Goal: Contribute content: Add original content to the website for others to see

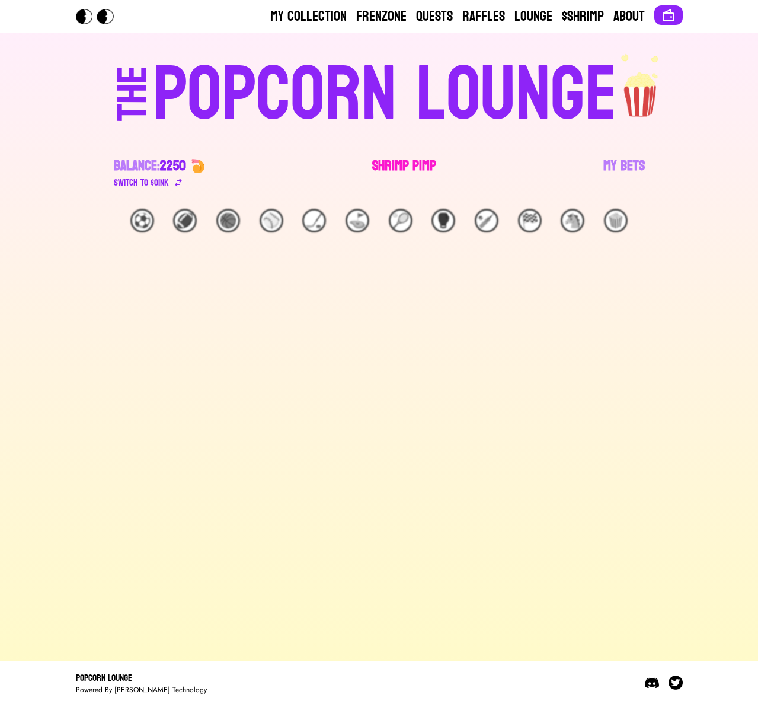
click at [404, 157] on link "Shrimp Pimp" at bounding box center [404, 173] width 64 height 33
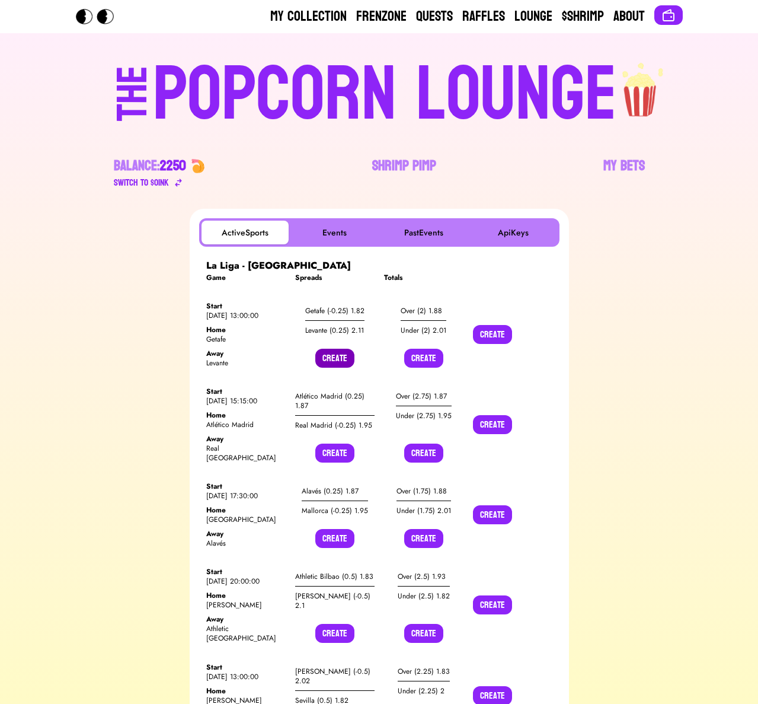
click at [338, 358] on button "Create" at bounding box center [334, 358] width 39 height 19
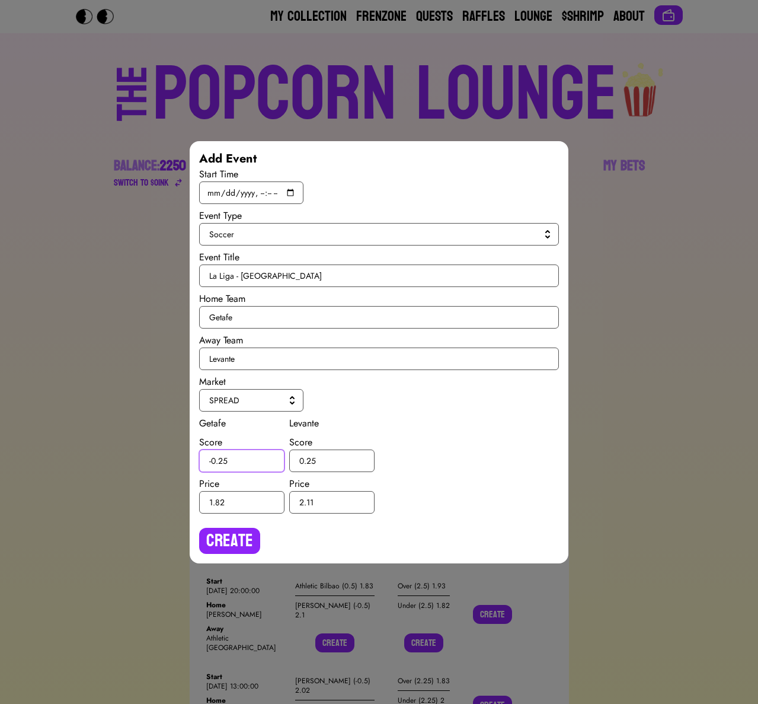
click at [224, 462] on input "-0.25" at bounding box center [241, 460] width 85 height 23
type input "-0.5"
click at [312, 459] on input "0.25" at bounding box center [331, 460] width 85 height 23
type input "0.5"
click at [235, 538] on button "Create" at bounding box center [229, 541] width 61 height 26
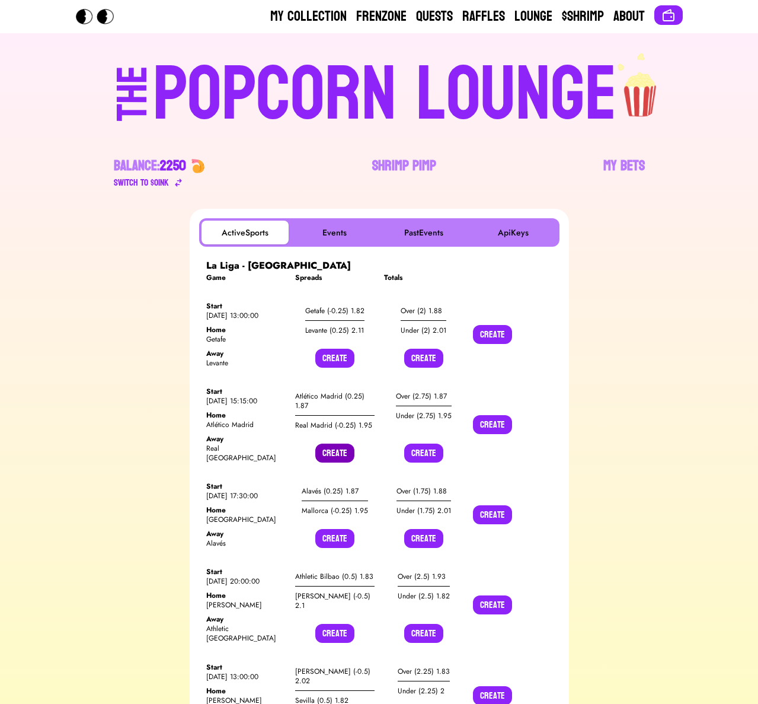
click at [337, 446] on button "Create" at bounding box center [334, 452] width 39 height 19
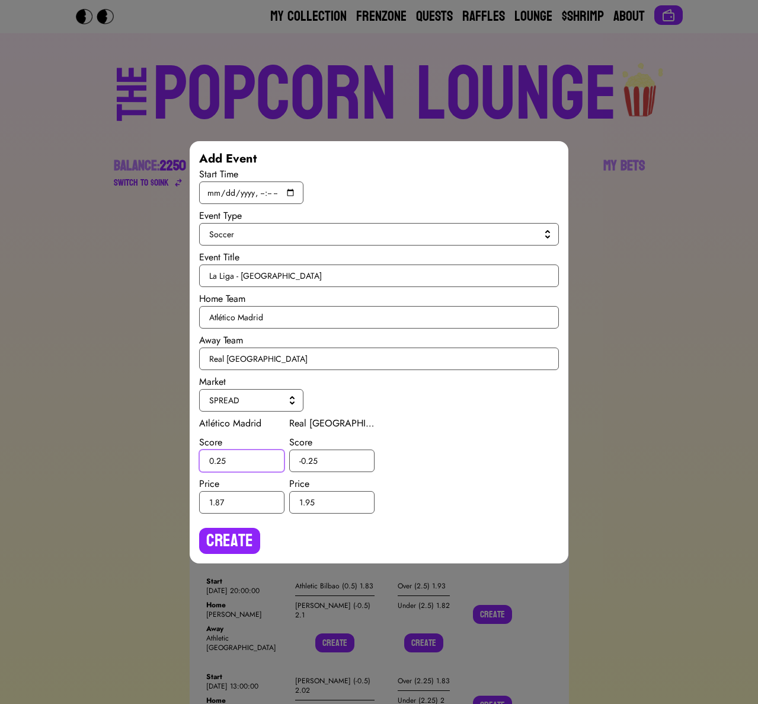
click at [220, 462] on input "0.25" at bounding box center [241, 460] width 85 height 23
type input "0.5"
click at [314, 458] on input "-0.25" at bounding box center [331, 460] width 85 height 23
type input "-0.5"
click at [241, 536] on button "Create" at bounding box center [229, 541] width 61 height 26
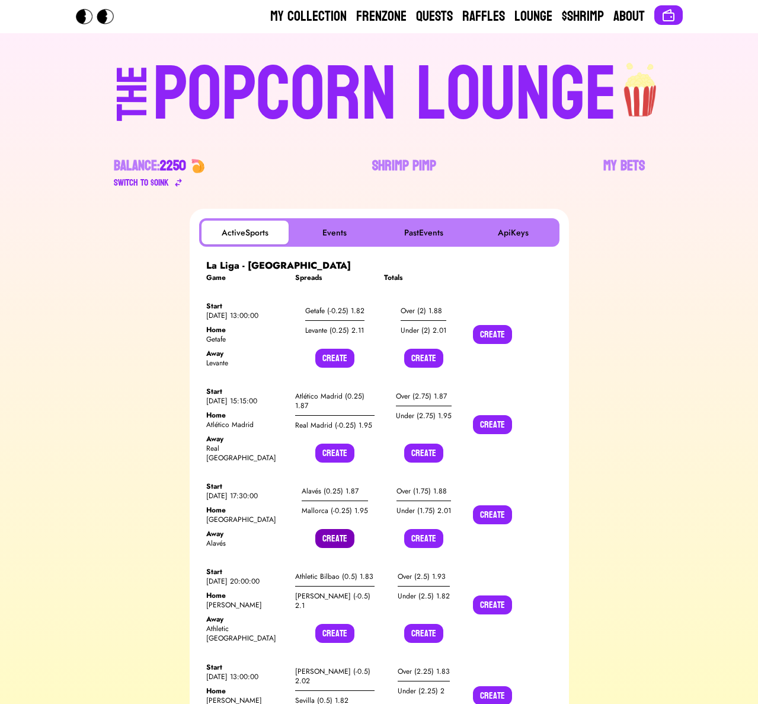
click at [330, 529] on button "Create" at bounding box center [334, 538] width 39 height 19
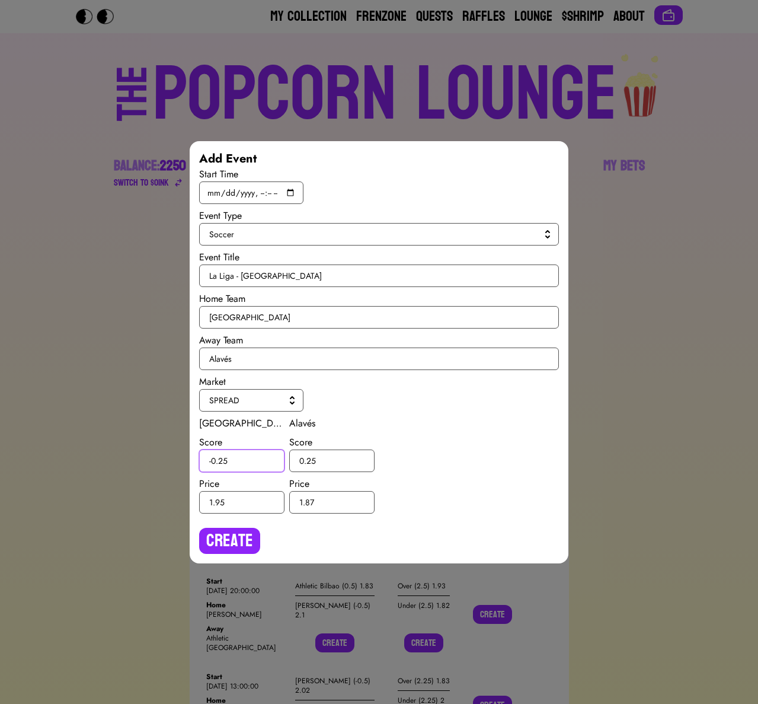
click at [222, 461] on input "-0.25" at bounding box center [241, 460] width 85 height 23
type input "-0.5"
click at [312, 461] on input "0.25" at bounding box center [331, 460] width 85 height 23
type input "0.5"
click at [234, 550] on button "Create" at bounding box center [229, 541] width 61 height 26
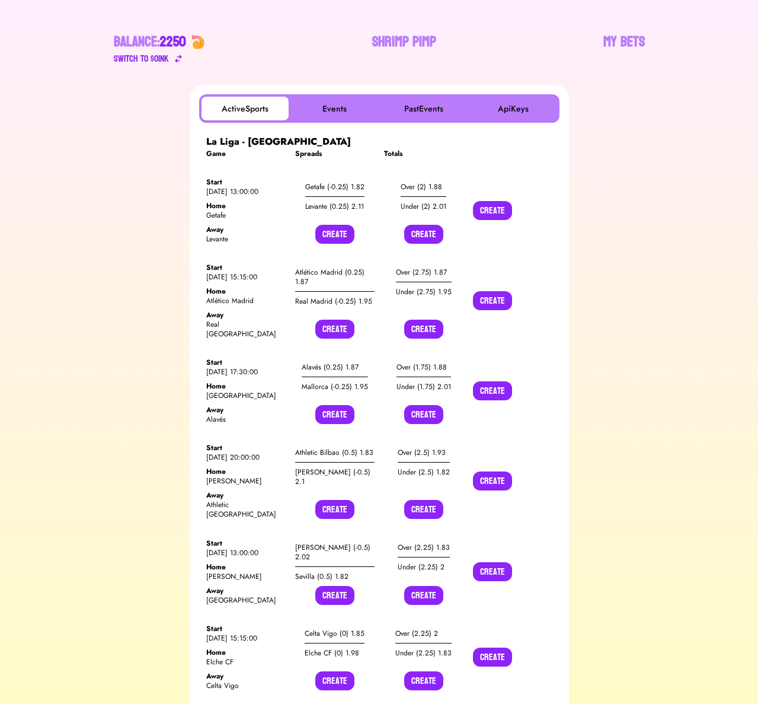
scroll to position [124, 0]
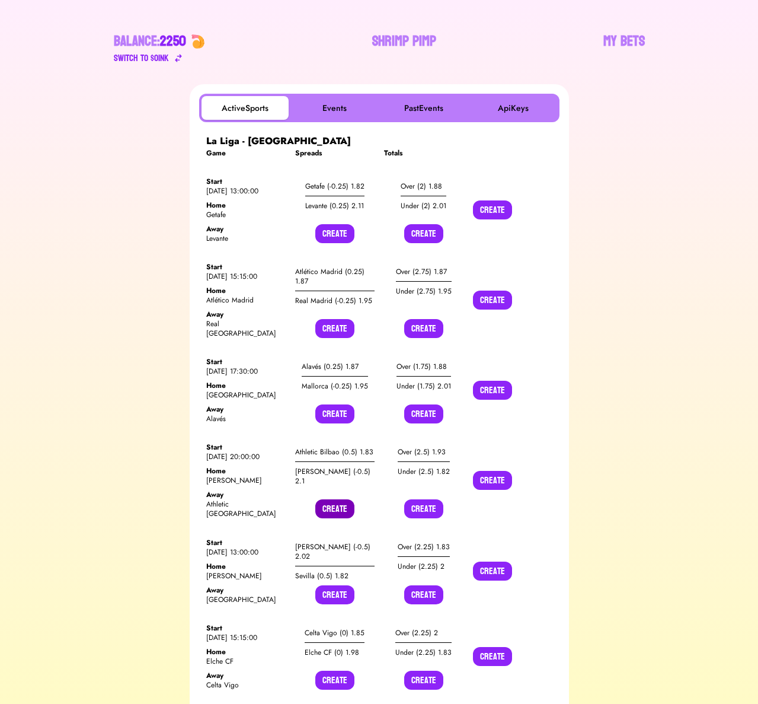
click at [332, 499] on button "Create" at bounding box center [334, 508] width 39 height 19
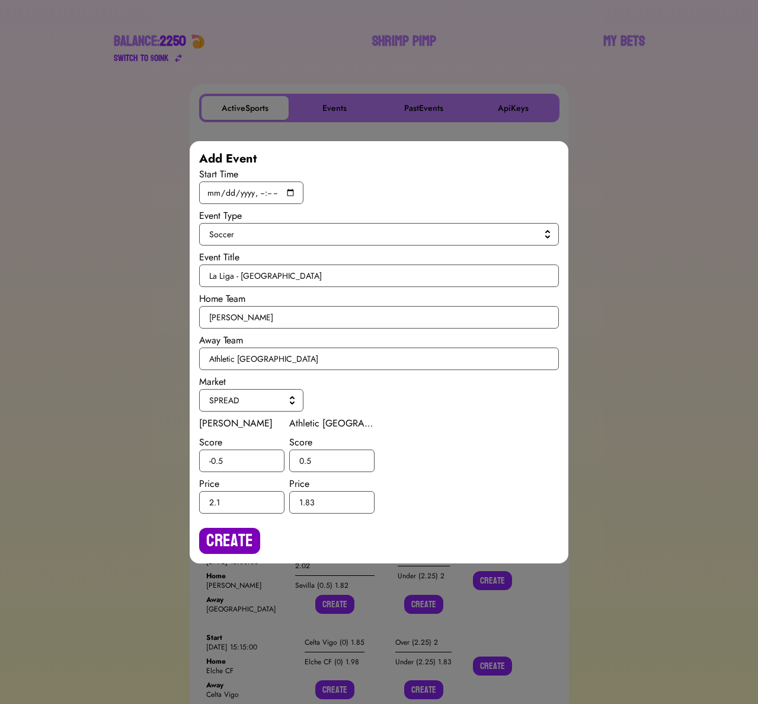
click at [237, 537] on button "Create" at bounding box center [229, 541] width 61 height 26
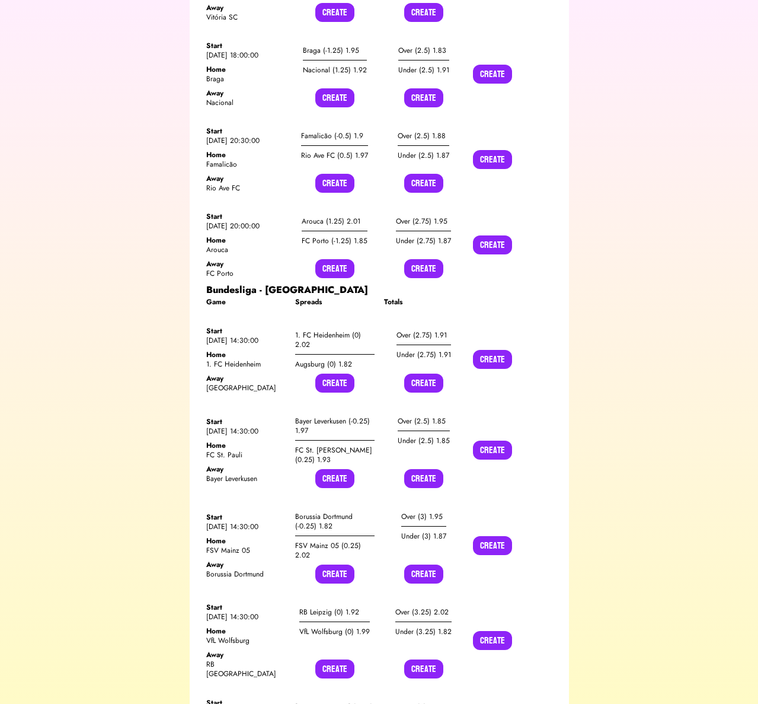
scroll to position [7530, 0]
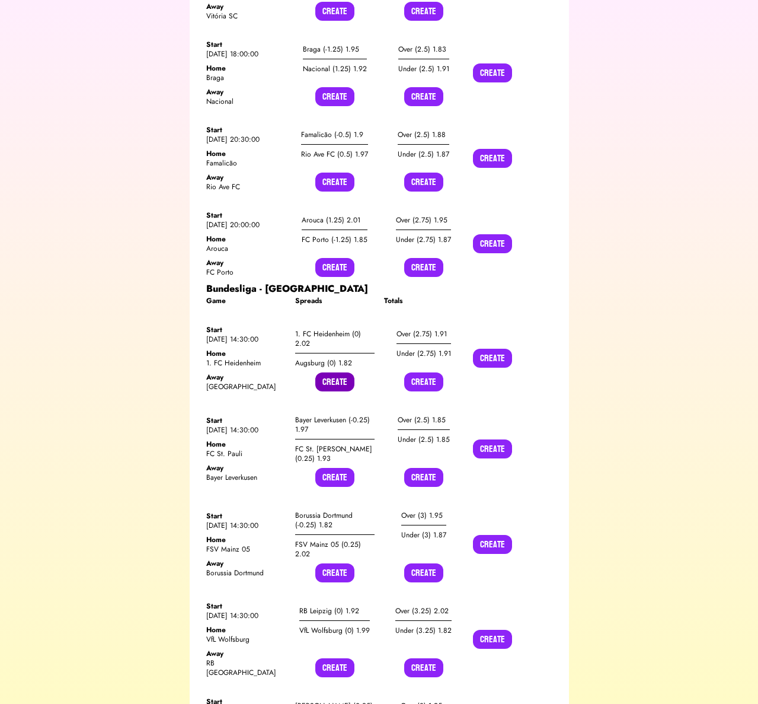
click at [327, 372] on button "Create" at bounding box center [334, 381] width 39 height 19
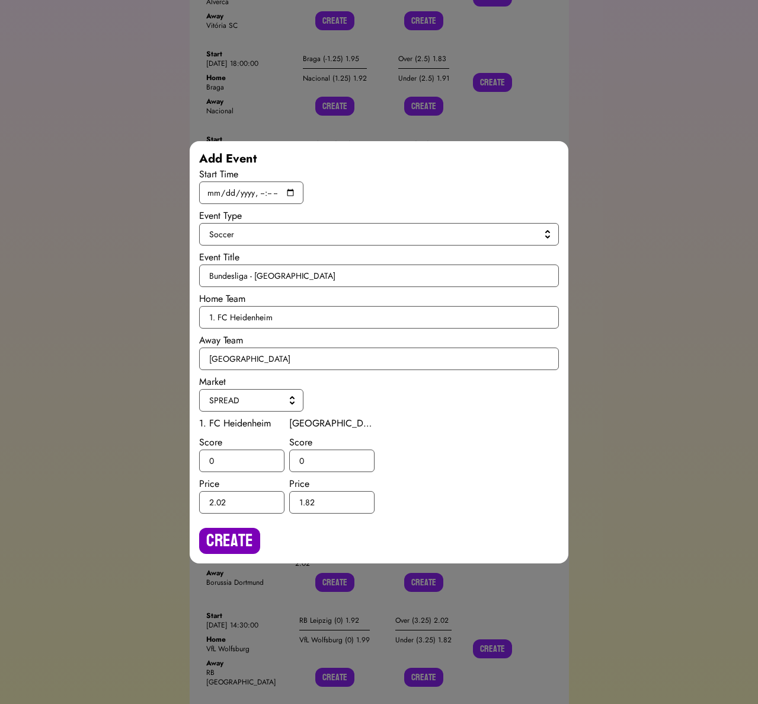
click at [223, 541] on button "Create" at bounding box center [229, 541] width 61 height 26
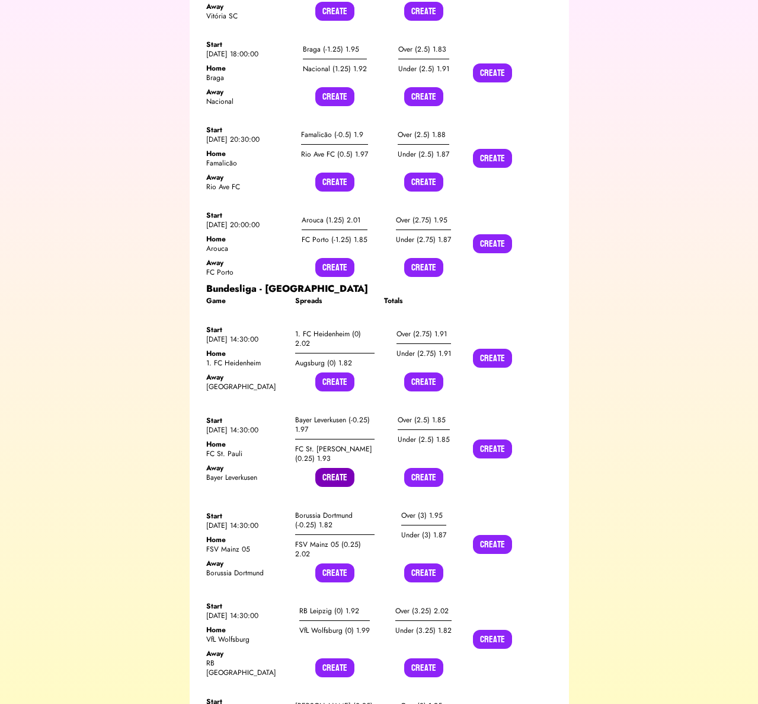
click at [320, 468] on button "Create" at bounding box center [334, 477] width 39 height 19
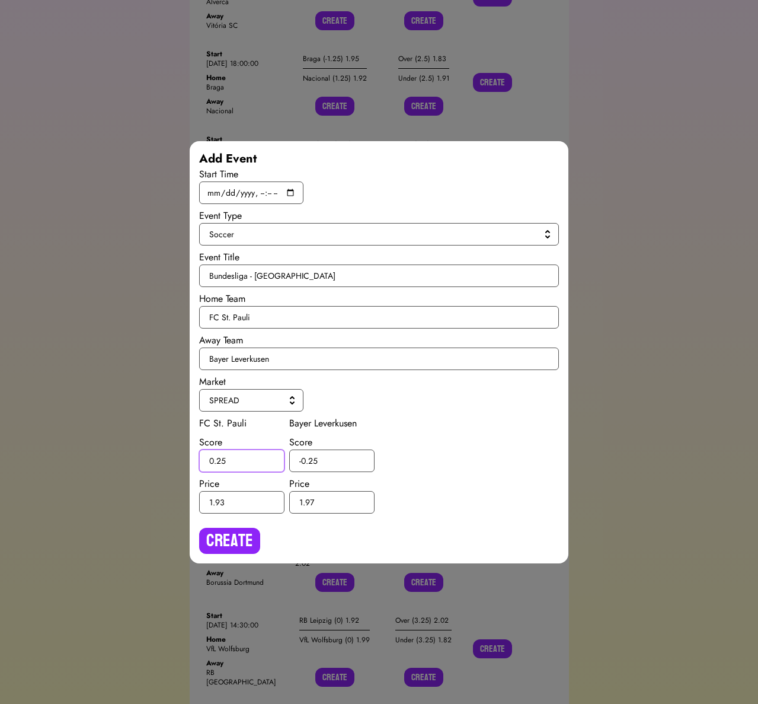
click at [221, 459] on input "0.25" at bounding box center [241, 460] width 85 height 23
type input "0.5"
click at [312, 459] on input "-0.25" at bounding box center [331, 460] width 85 height 23
type input "-0.5"
click at [238, 538] on button "Create" at bounding box center [229, 541] width 61 height 26
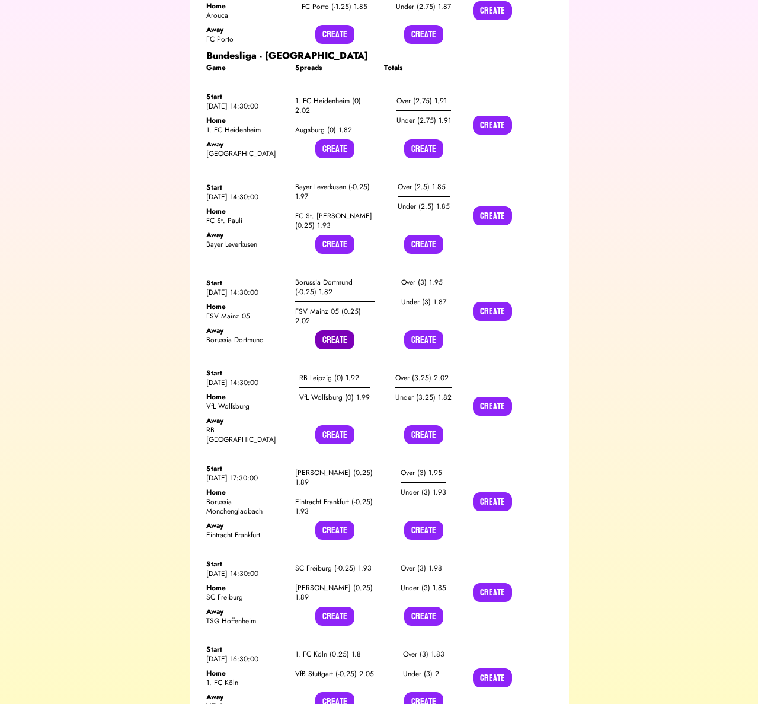
scroll to position [7764, 0]
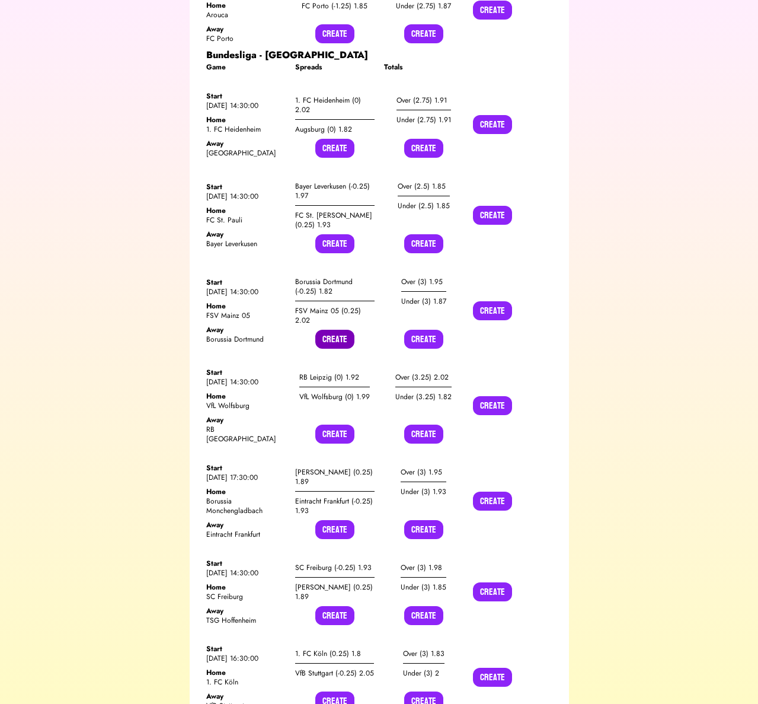
click at [323, 330] on button "Create" at bounding box center [334, 339] width 39 height 19
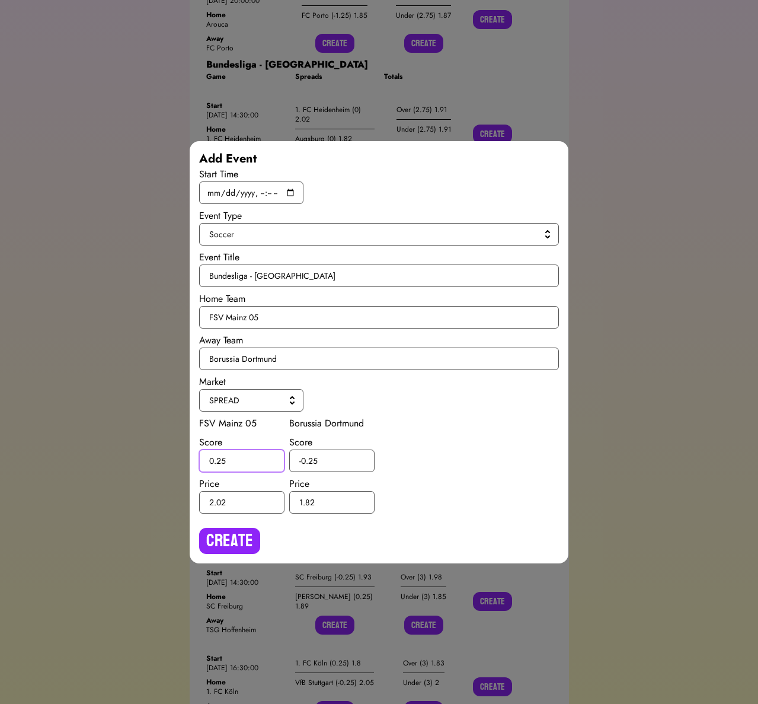
click at [220, 461] on input "0.25" at bounding box center [241, 460] width 85 height 23
type input "0.5"
click at [312, 458] on input "-0.25" at bounding box center [331, 460] width 85 height 23
type input "-0.5"
click at [247, 530] on button "Create" at bounding box center [229, 541] width 61 height 26
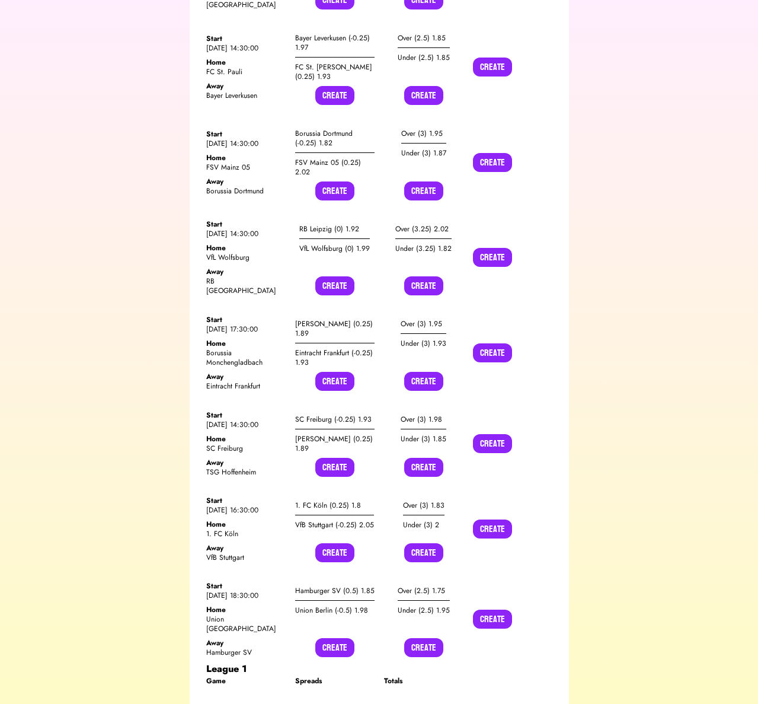
scroll to position [7913, 0]
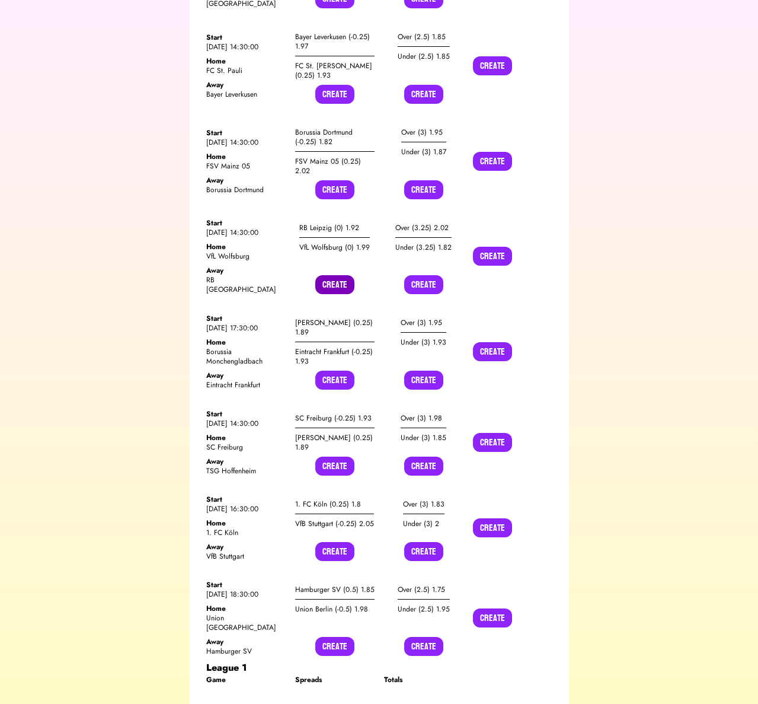
click at [346, 275] on button "Create" at bounding box center [334, 284] width 39 height 19
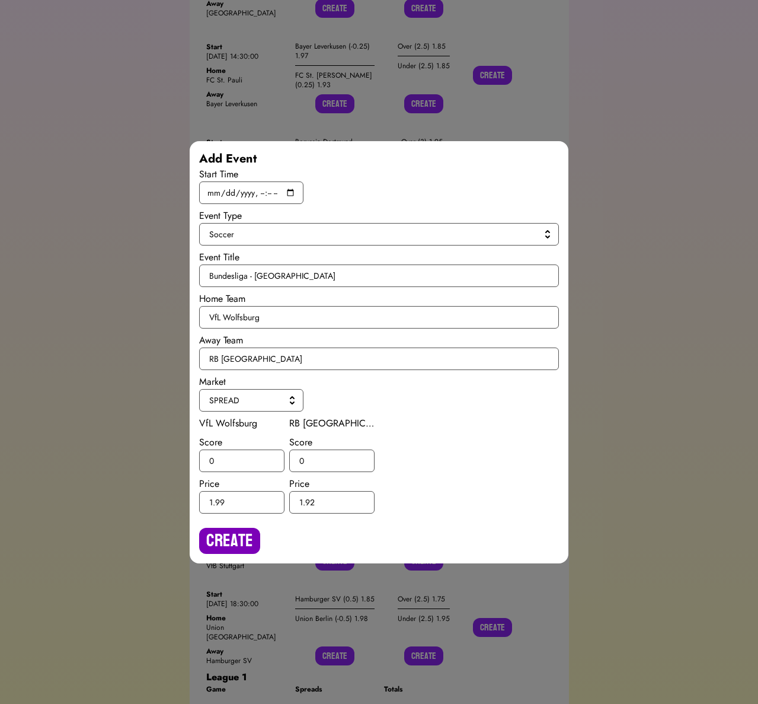
click at [228, 535] on button "Create" at bounding box center [229, 541] width 61 height 26
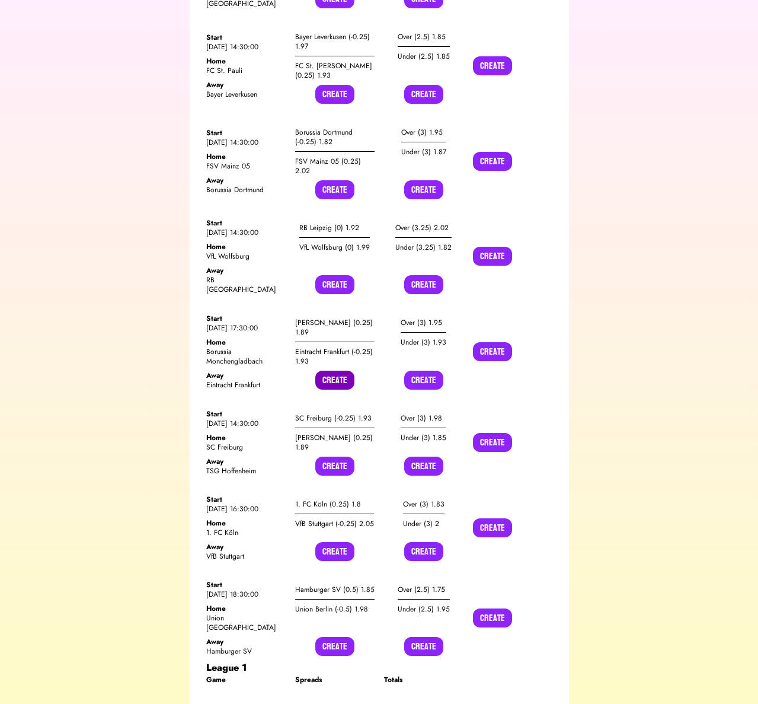
click at [335, 371] on button "Create" at bounding box center [334, 380] width 39 height 19
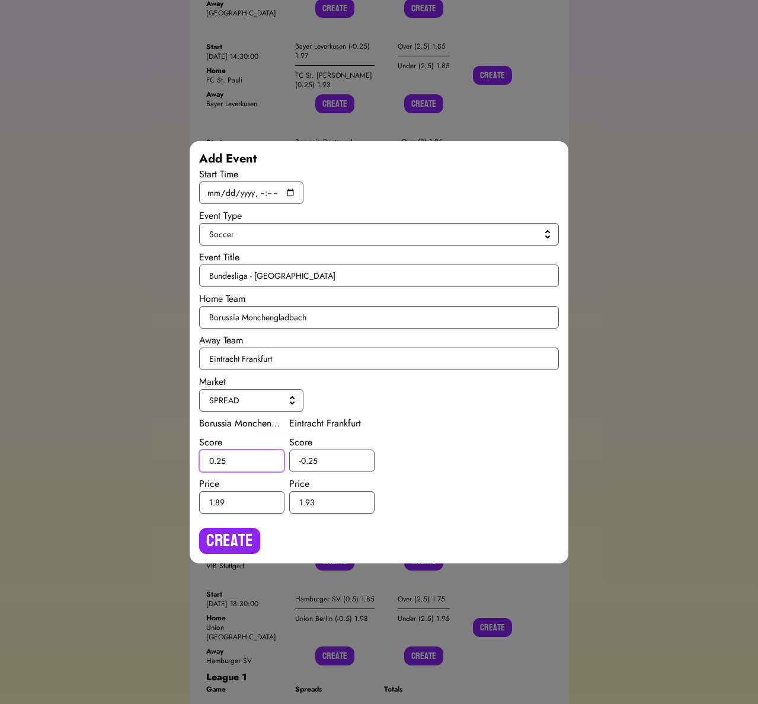
click at [222, 456] on input "0.25" at bounding box center [241, 460] width 85 height 23
type input "0.5"
click at [313, 460] on input "-0.25" at bounding box center [331, 460] width 85 height 23
type input "-0.5"
click at [249, 532] on button "Create" at bounding box center [229, 541] width 61 height 26
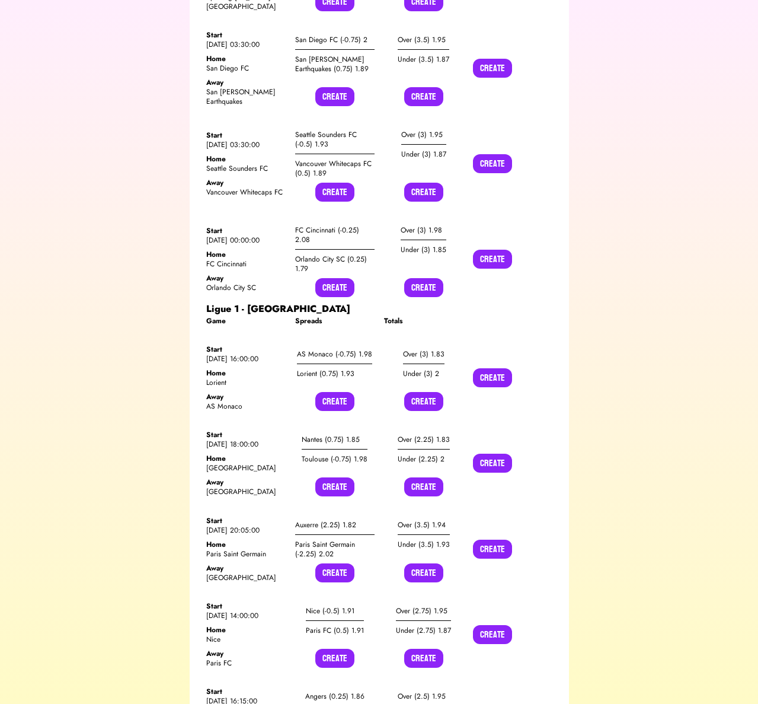
scroll to position [11999, 0]
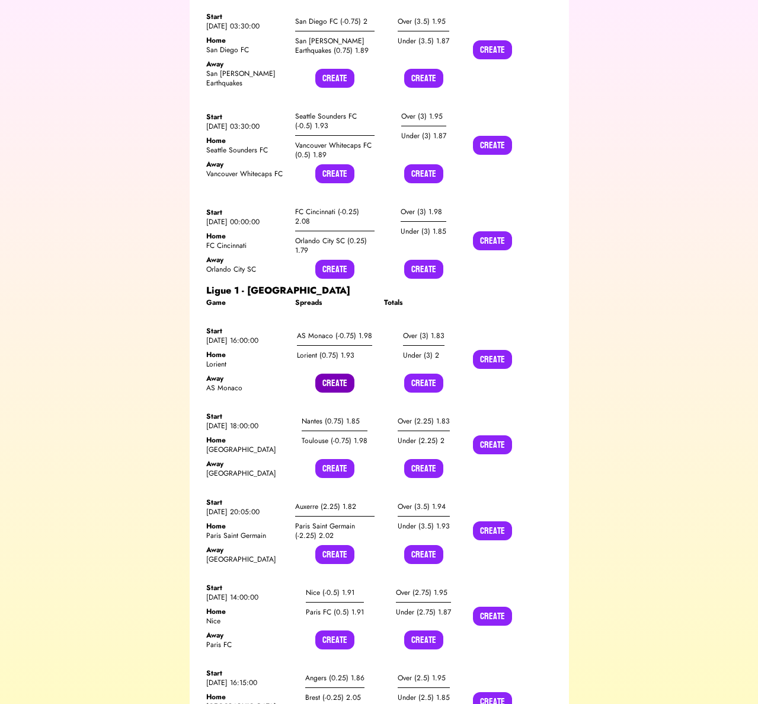
click at [330, 373] on button "Create" at bounding box center [334, 382] width 39 height 19
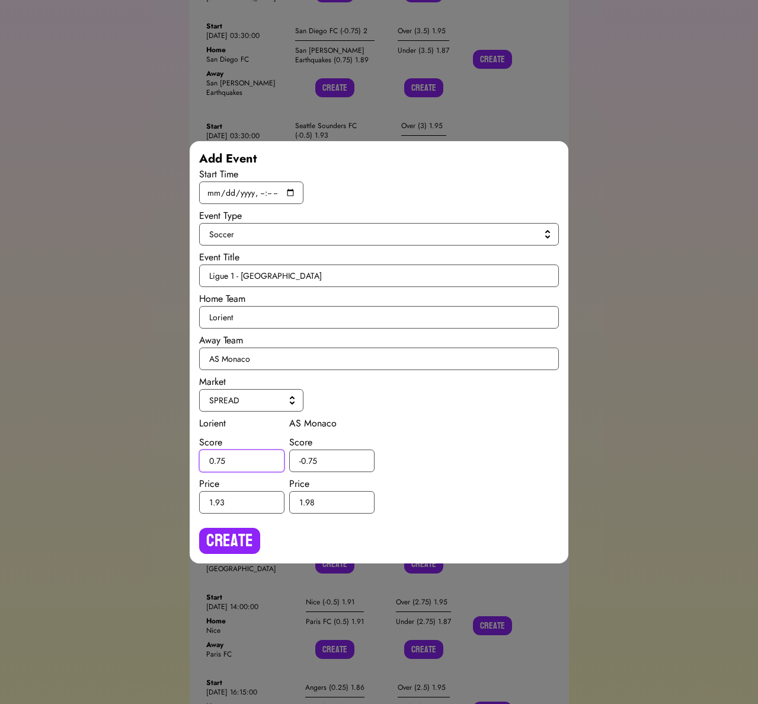
click at [221, 459] on input "0.75" at bounding box center [241, 460] width 85 height 23
type input "0.5"
click at [312, 458] on input "-0.75" at bounding box center [331, 460] width 85 height 23
type input "-0.5"
click at [250, 537] on button "Create" at bounding box center [229, 541] width 61 height 26
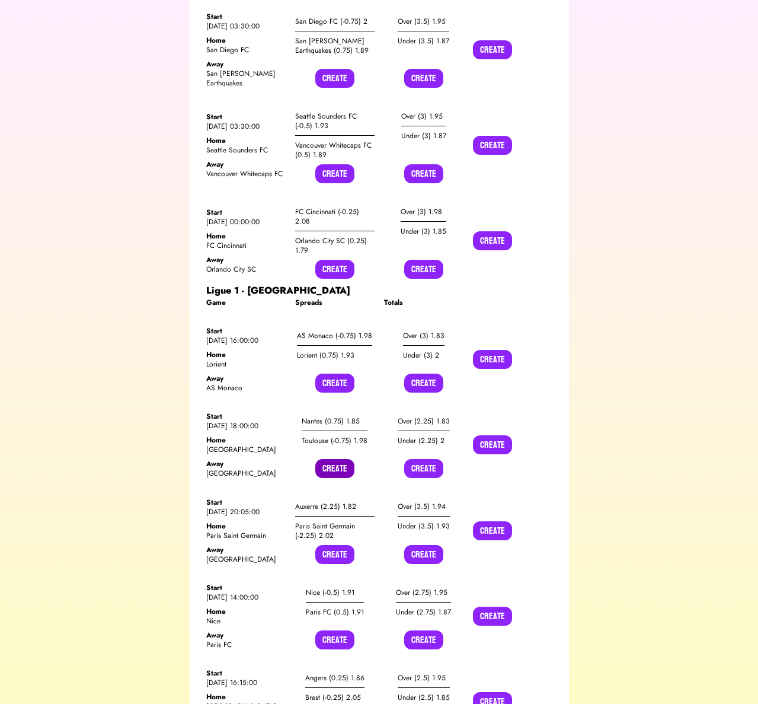
click at [333, 459] on button "Create" at bounding box center [334, 468] width 39 height 19
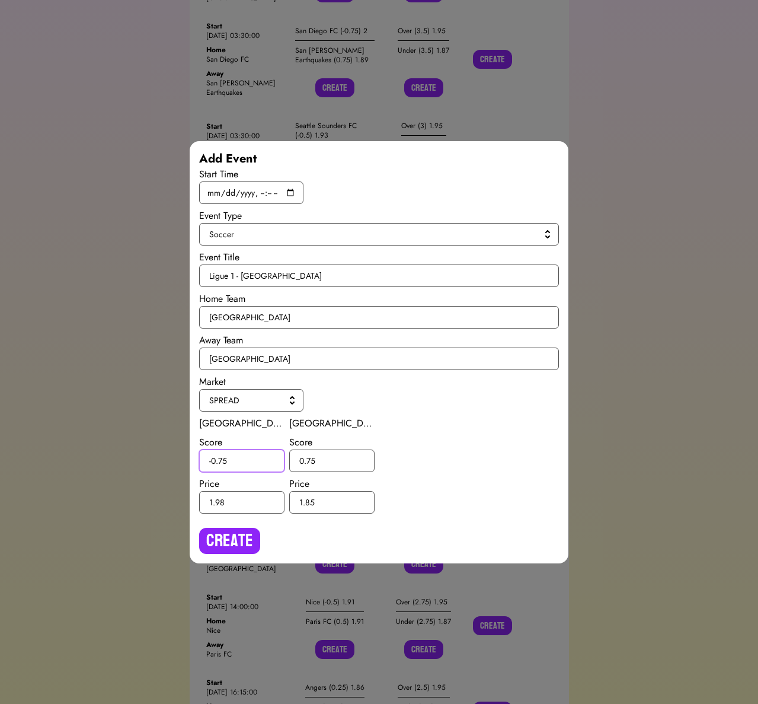
click at [224, 460] on input "-0.75" at bounding box center [241, 460] width 85 height 23
type input "-0.5"
click at [311, 458] on input "0.75" at bounding box center [331, 460] width 85 height 23
type input "0.5"
click at [234, 544] on button "Create" at bounding box center [229, 541] width 61 height 26
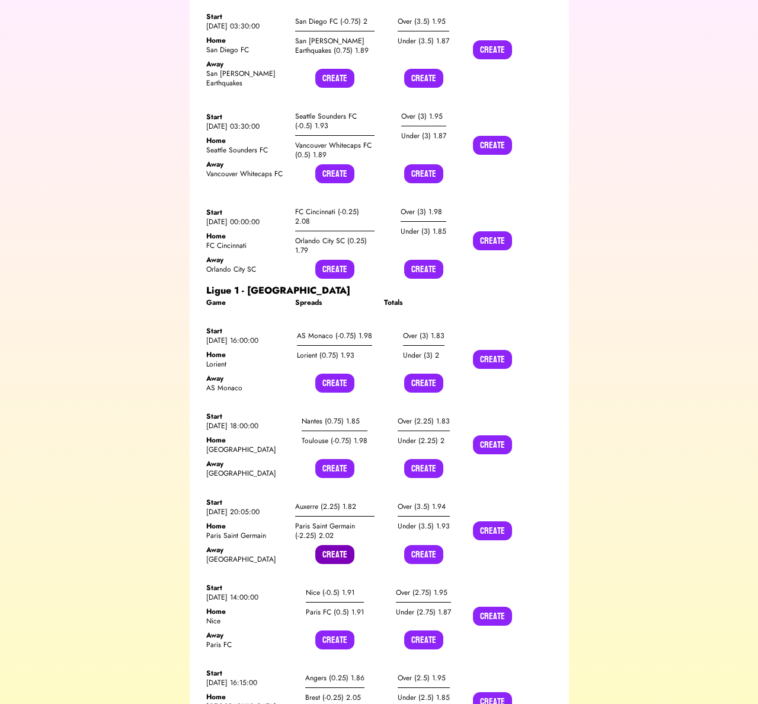
click at [330, 545] on button "Create" at bounding box center [334, 554] width 39 height 19
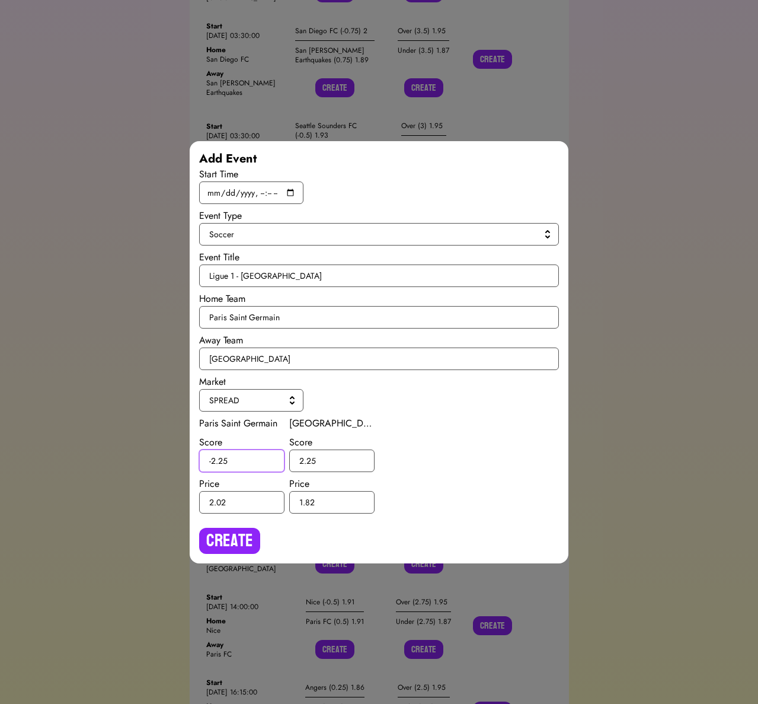
click at [222, 462] on input "-2.25" at bounding box center [241, 460] width 85 height 23
type input "-2.5"
click at [311, 459] on input "2.25" at bounding box center [331, 460] width 85 height 23
type input "2.5"
click at [240, 532] on button "Create" at bounding box center [229, 541] width 61 height 26
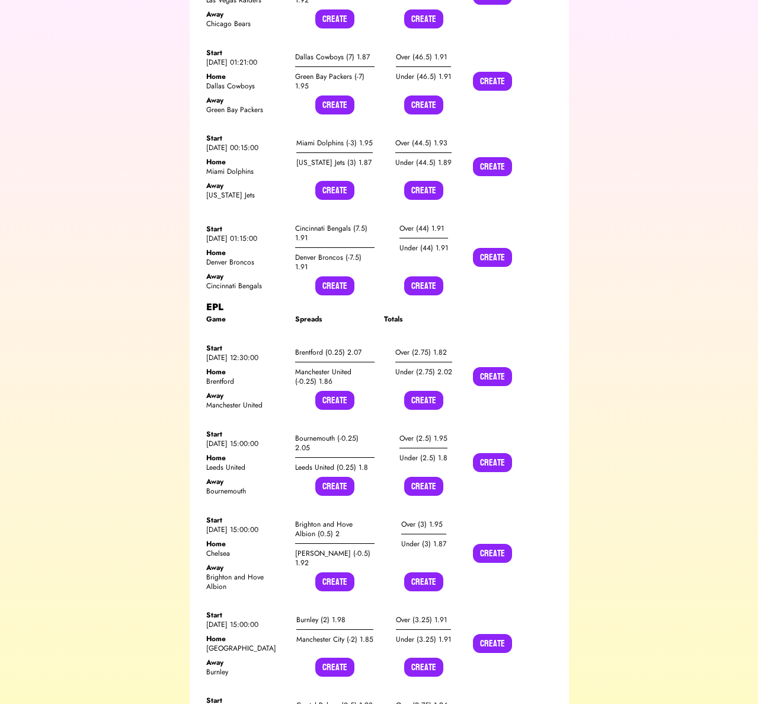
scroll to position [14089, 0]
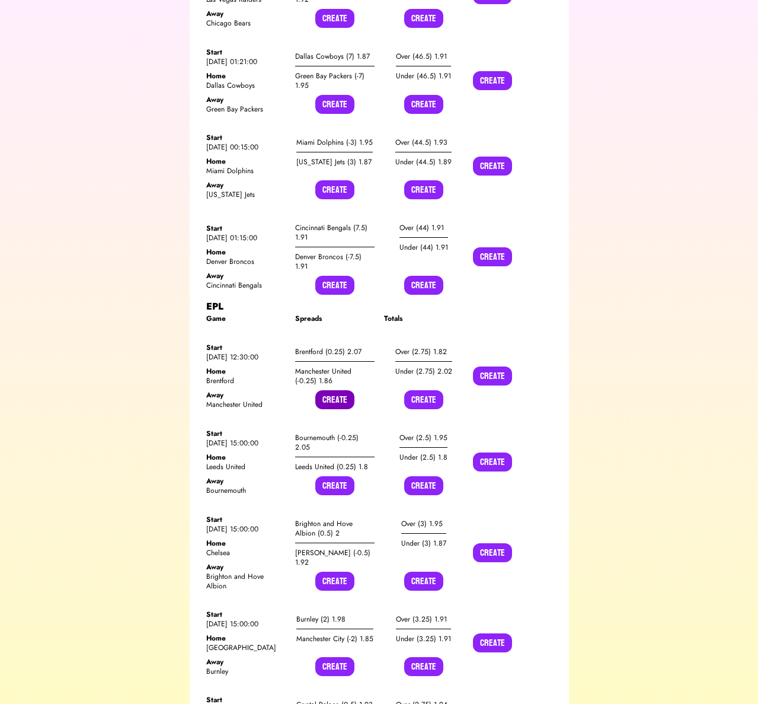
click at [333, 390] on button "Create" at bounding box center [334, 399] width 39 height 19
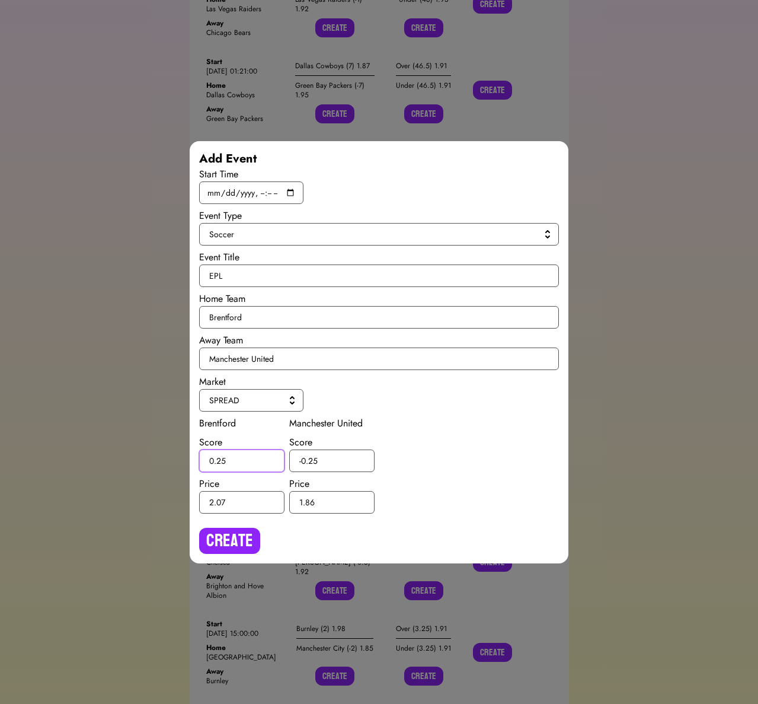
click at [222, 458] on input "0.25" at bounding box center [241, 460] width 85 height 23
type input "0.5"
click at [312, 459] on input "-0.25" at bounding box center [331, 460] width 85 height 23
type input "-0.5"
click at [237, 542] on button "Create" at bounding box center [229, 541] width 61 height 26
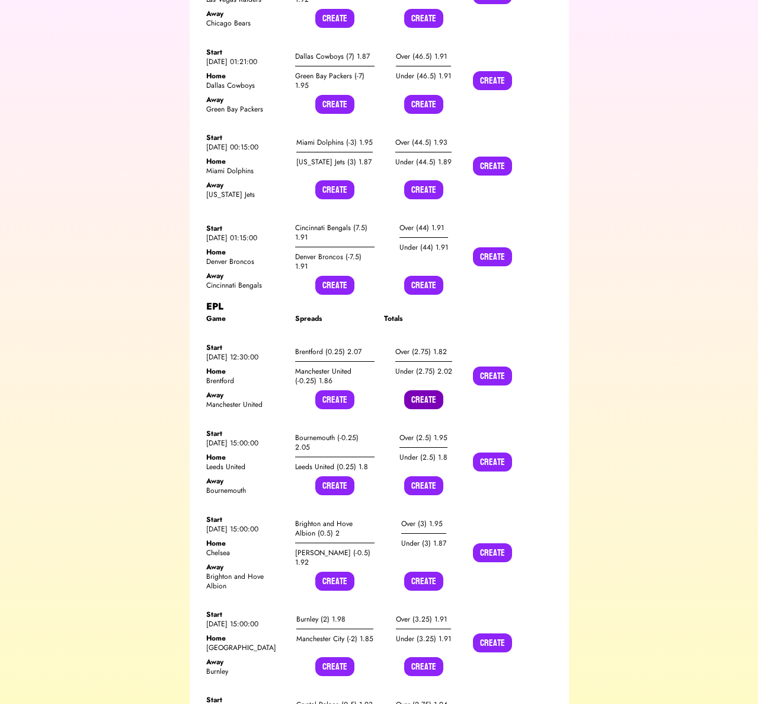
click at [422, 390] on button "Create" at bounding box center [423, 399] width 39 height 19
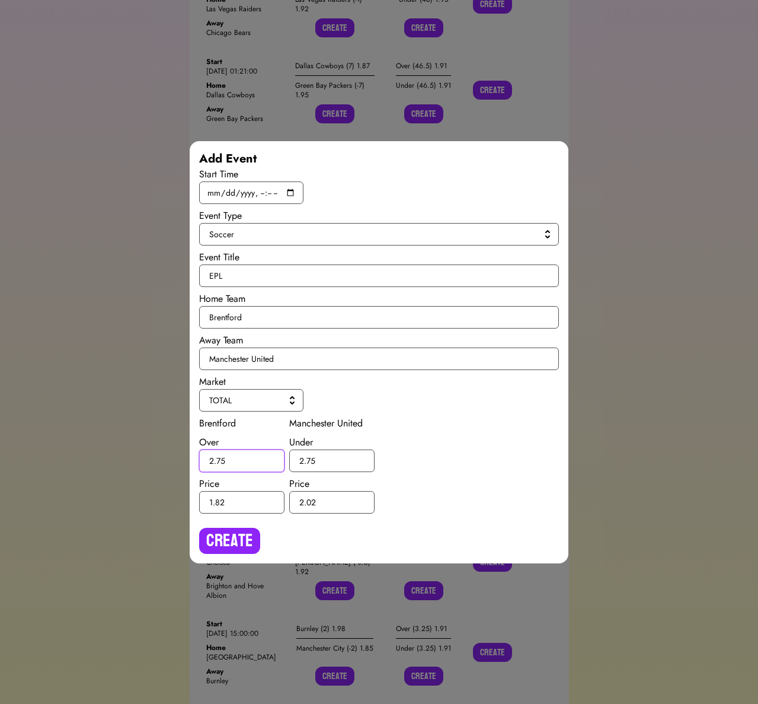
click at [220, 460] on input "2.75" at bounding box center [241, 460] width 85 height 23
type input "2.5"
click at [311, 458] on input "2.75" at bounding box center [331, 460] width 85 height 23
type input "2.5"
click at [232, 541] on button "Create" at bounding box center [229, 541] width 61 height 26
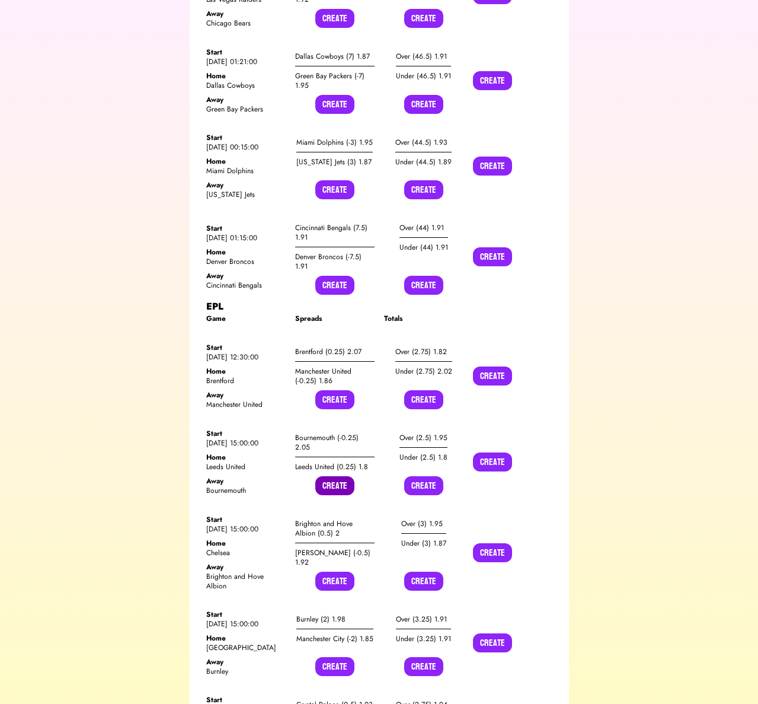
click at [334, 476] on button "Create" at bounding box center [334, 485] width 39 height 19
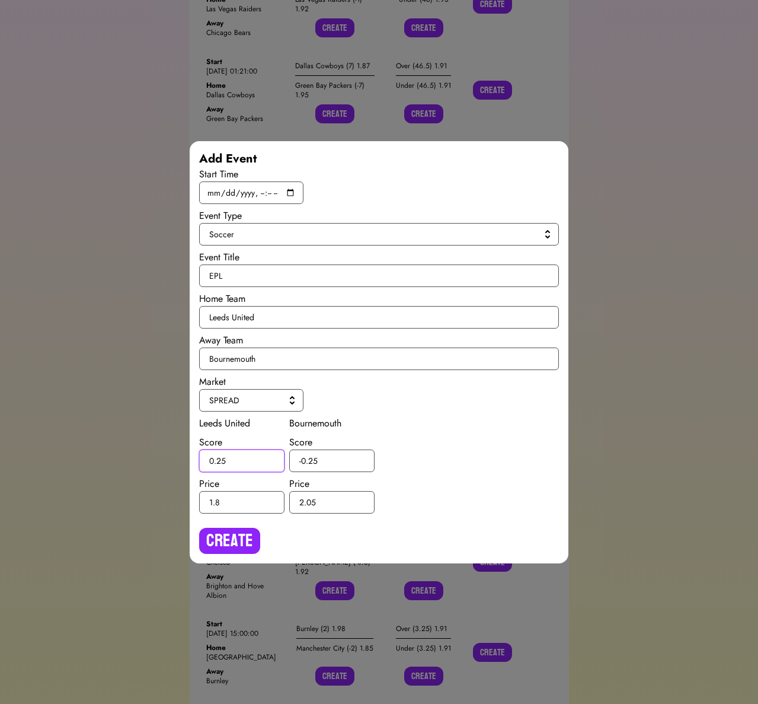
click at [221, 461] on input "0.25" at bounding box center [241, 460] width 85 height 23
type input "0.5"
click at [312, 459] on input "-0.25" at bounding box center [331, 460] width 85 height 23
type input "-0.5"
click at [238, 539] on button "Create" at bounding box center [229, 541] width 61 height 26
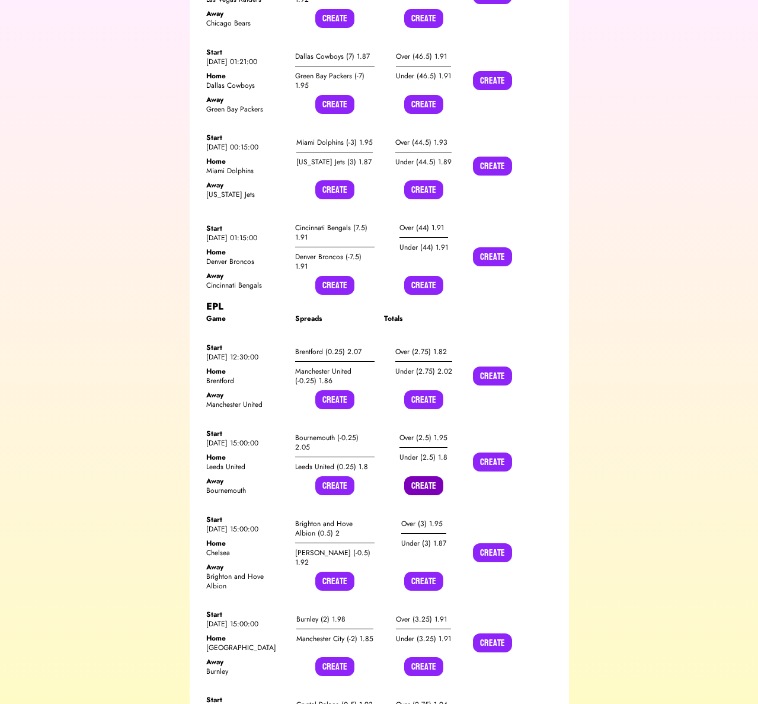
click at [416, 476] on button "Create" at bounding box center [423, 485] width 39 height 19
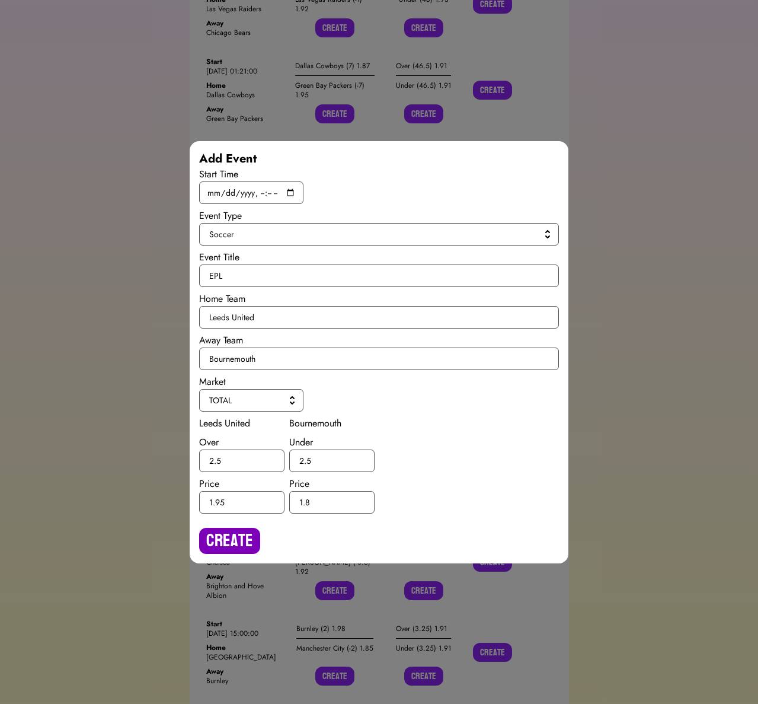
click at [225, 539] on button "Create" at bounding box center [229, 541] width 61 height 26
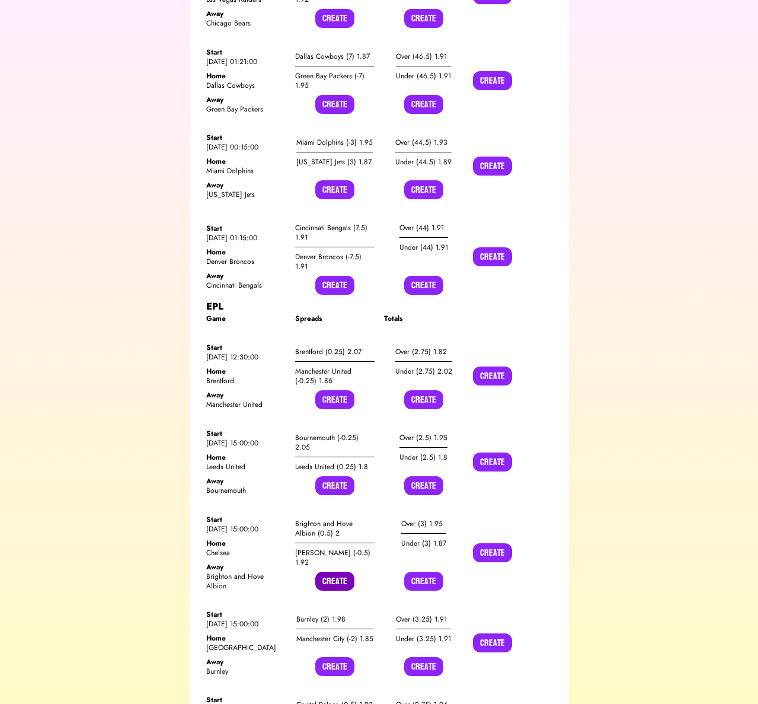
click at [331, 572] on button "Create" at bounding box center [334, 581] width 39 height 19
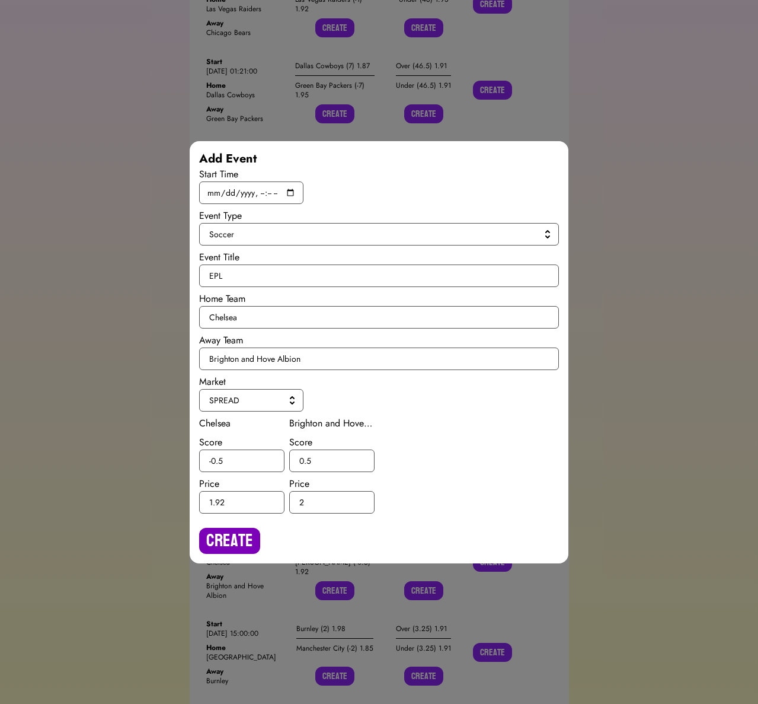
click at [257, 537] on button "Create" at bounding box center [229, 541] width 61 height 26
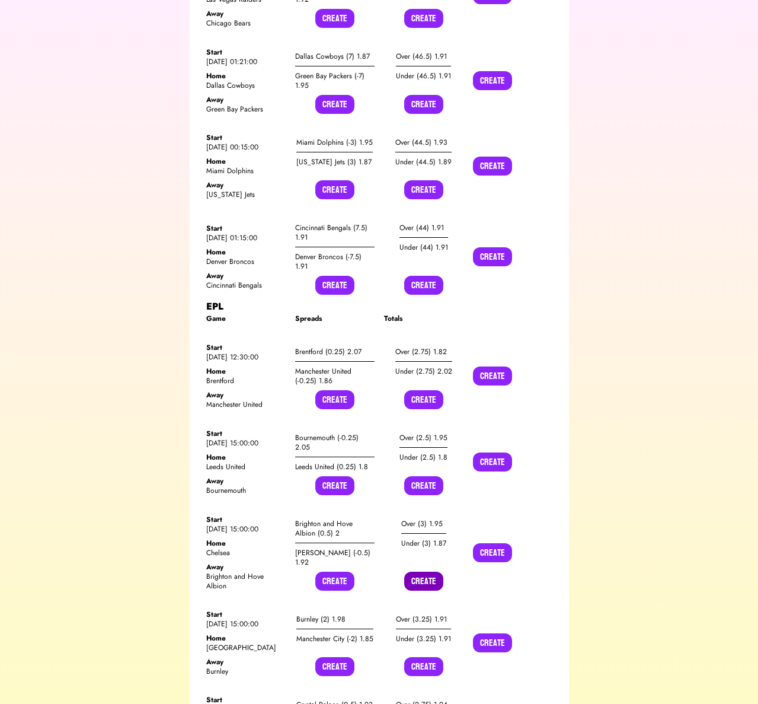
click at [414, 572] on button "Create" at bounding box center [423, 581] width 39 height 19
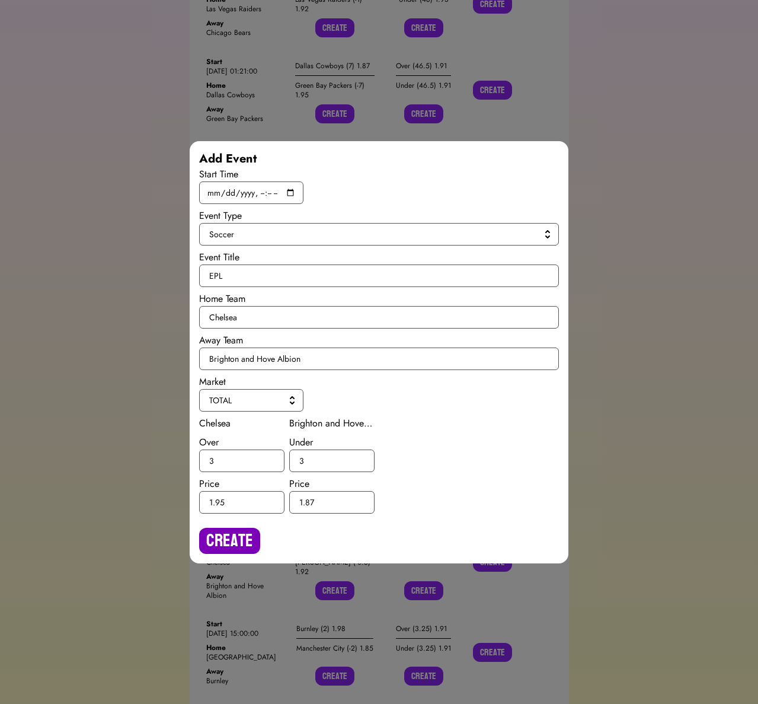
click at [237, 538] on button "Create" at bounding box center [229, 541] width 61 height 26
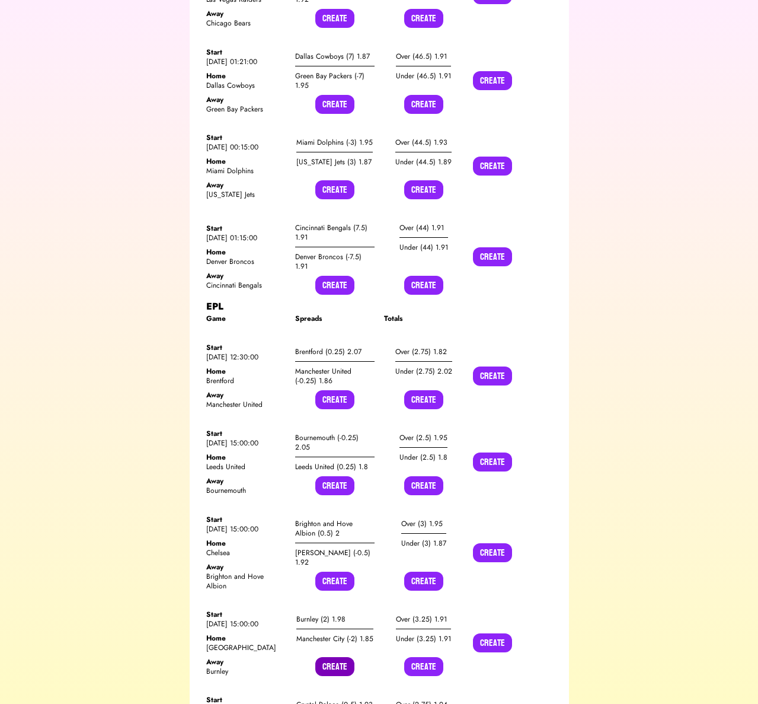
click at [323, 657] on button "Create" at bounding box center [334, 666] width 39 height 19
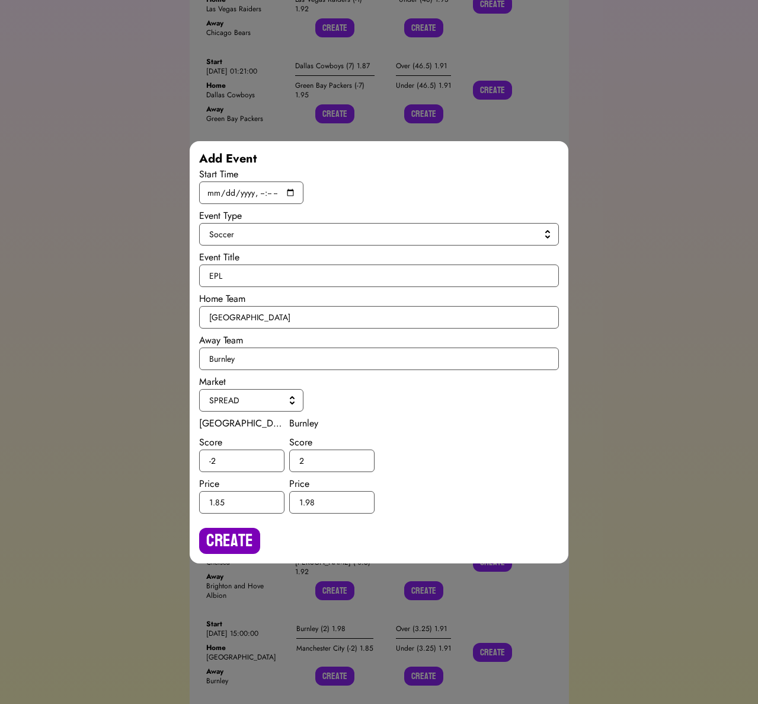
click at [232, 531] on button "Create" at bounding box center [229, 541] width 61 height 26
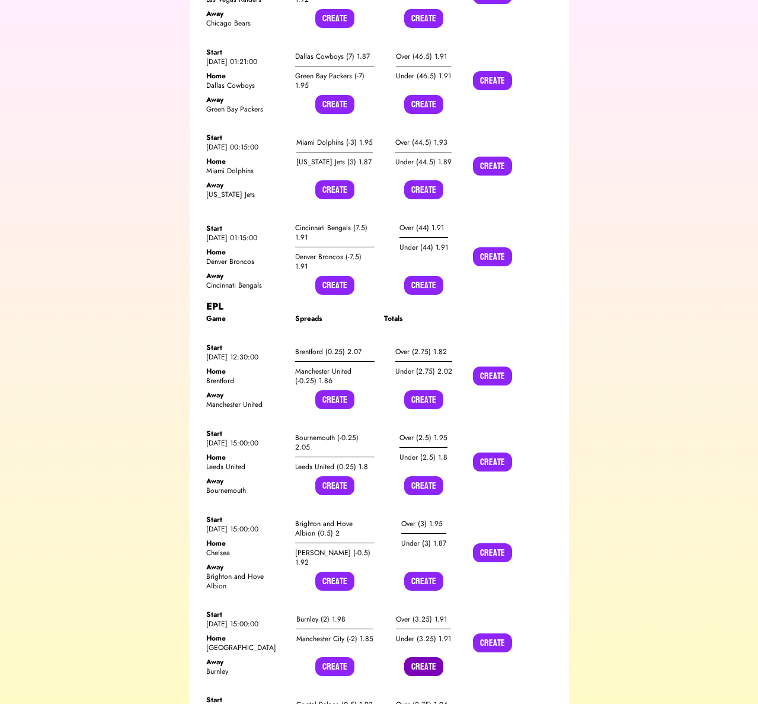
click at [414, 657] on button "Create" at bounding box center [423, 666] width 39 height 19
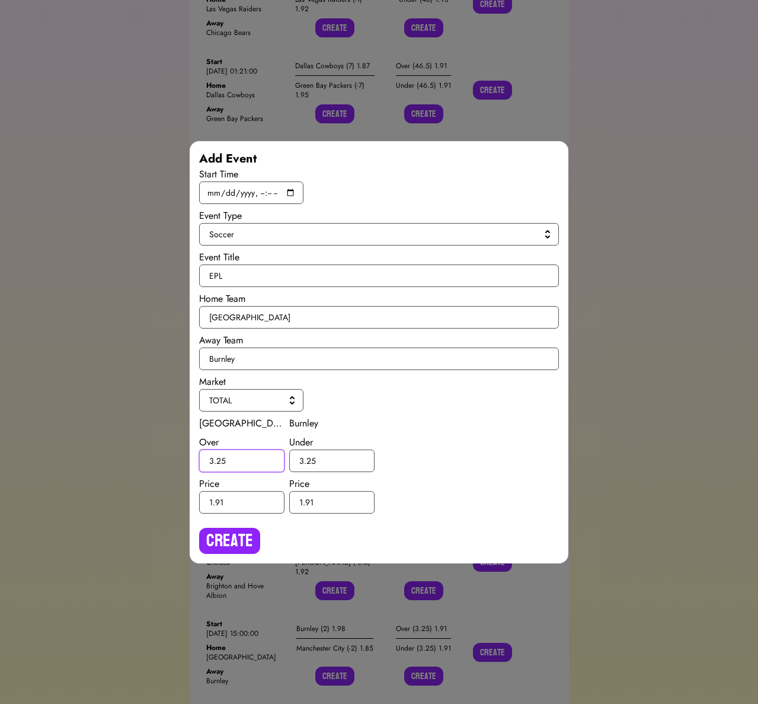
click at [222, 461] on input "3.25" at bounding box center [241, 460] width 85 height 23
type input "3.5"
click at [311, 459] on input "3.25" at bounding box center [331, 460] width 85 height 23
type input "3.5"
click at [245, 535] on button "Create" at bounding box center [229, 541] width 61 height 26
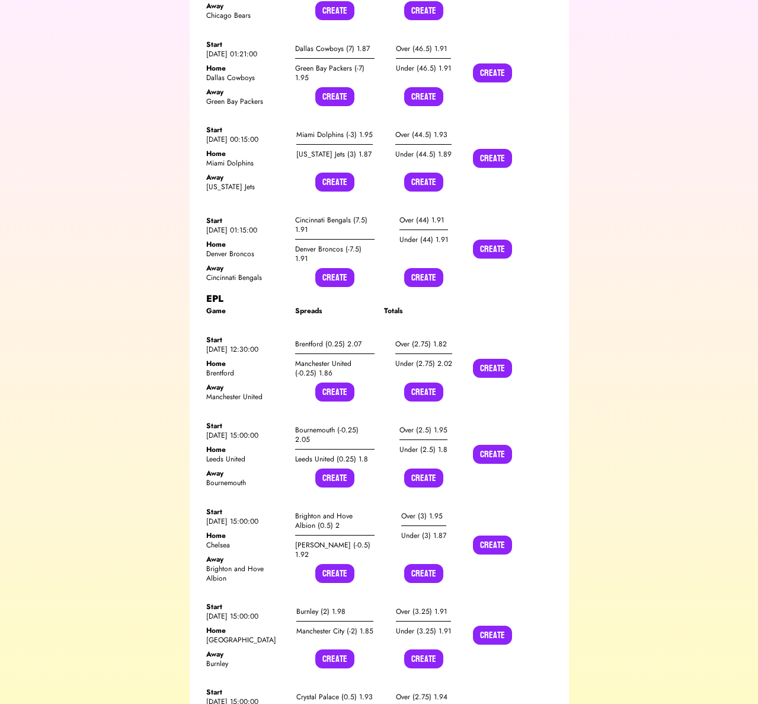
scroll to position [14100, 0]
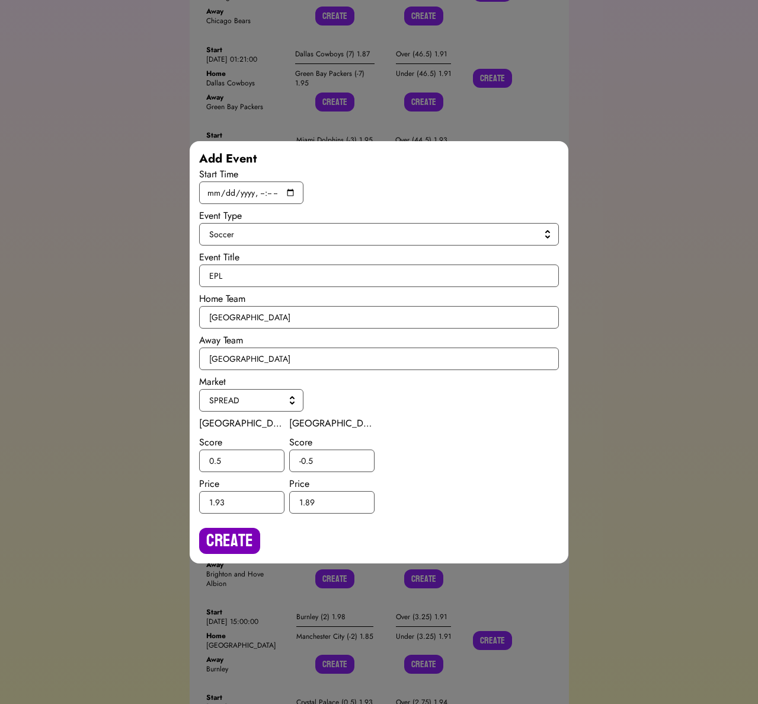
click at [243, 539] on button "Create" at bounding box center [229, 541] width 61 height 26
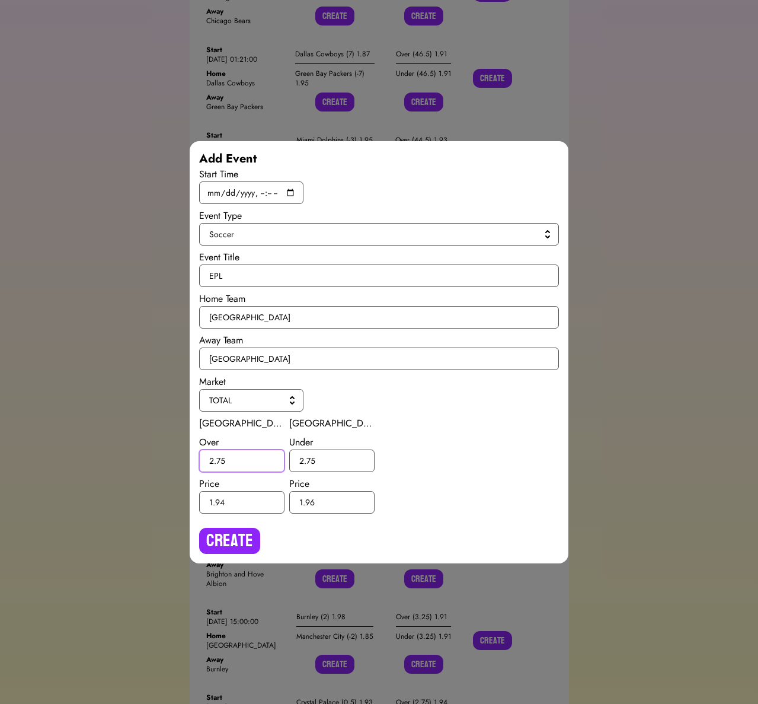
click at [221, 459] on input "2.75" at bounding box center [241, 460] width 85 height 23
type input "2.5"
click at [314, 458] on input "2.75" at bounding box center [331, 460] width 85 height 23
click at [311, 458] on input "2.75" at bounding box center [331, 460] width 85 height 23
type input "2.5"
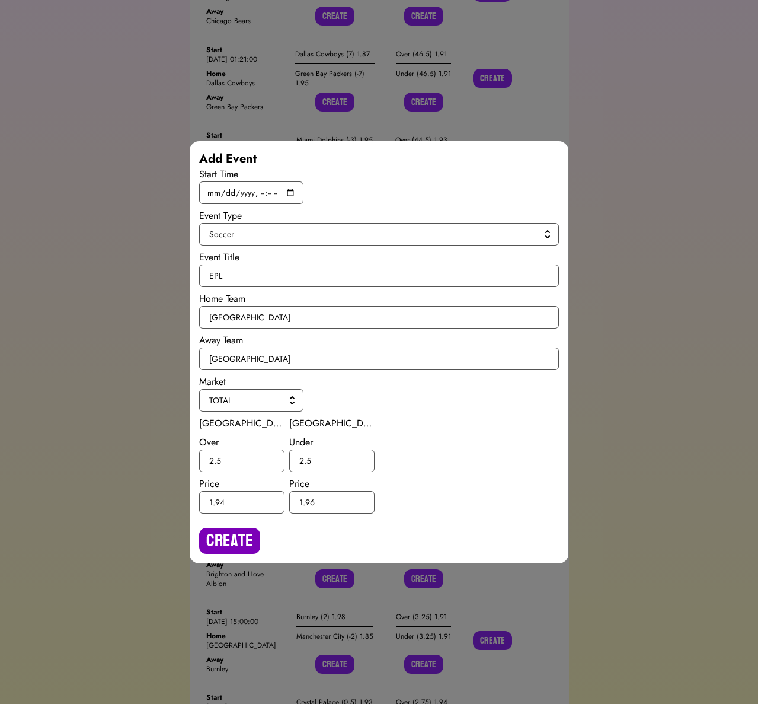
click at [241, 543] on button "Create" at bounding box center [229, 541] width 61 height 26
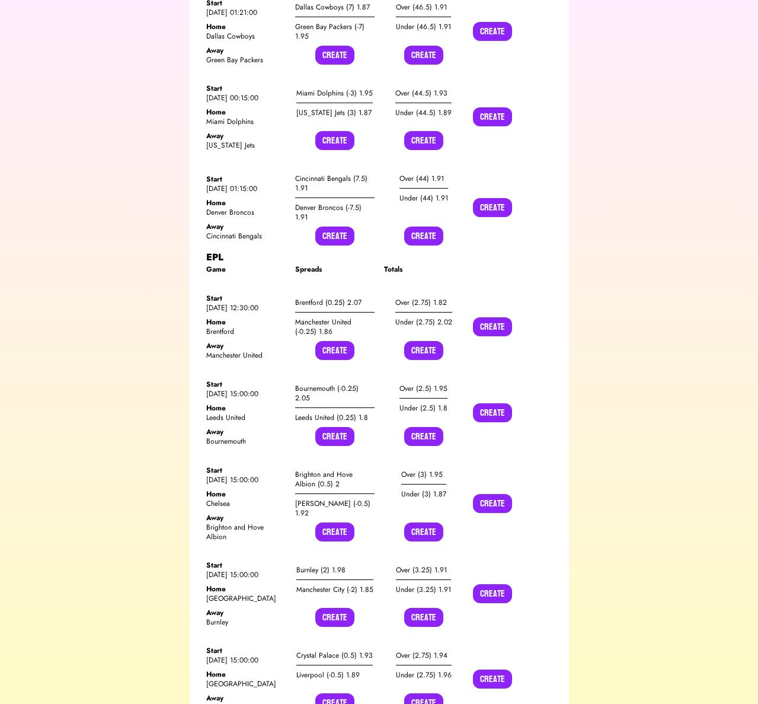
scroll to position [14139, 0]
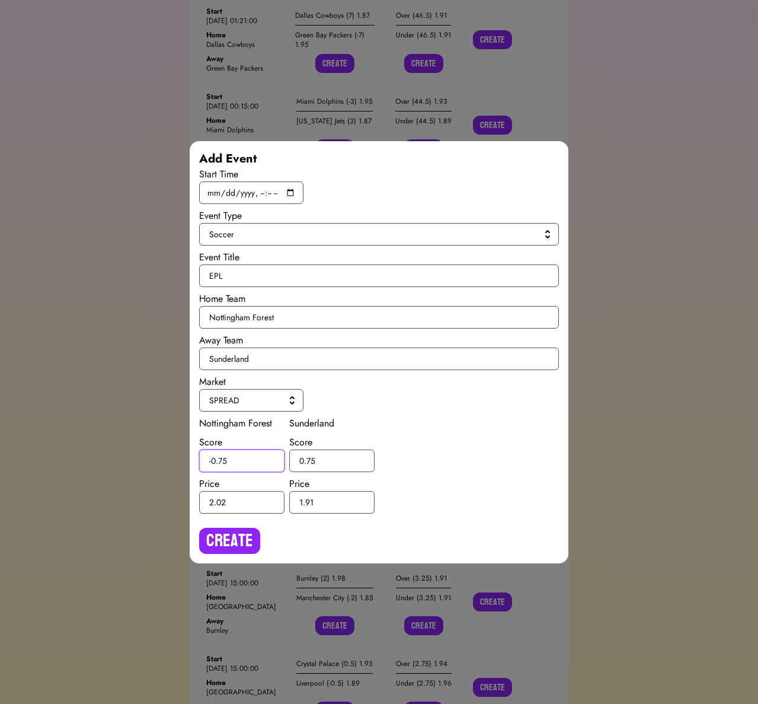
click at [222, 458] on input "-0.75" at bounding box center [241, 460] width 85 height 23
type input "-0.5"
click at [312, 458] on input "0.75" at bounding box center [331, 460] width 85 height 23
type input "0.5"
click at [218, 545] on button "Create" at bounding box center [229, 541] width 61 height 26
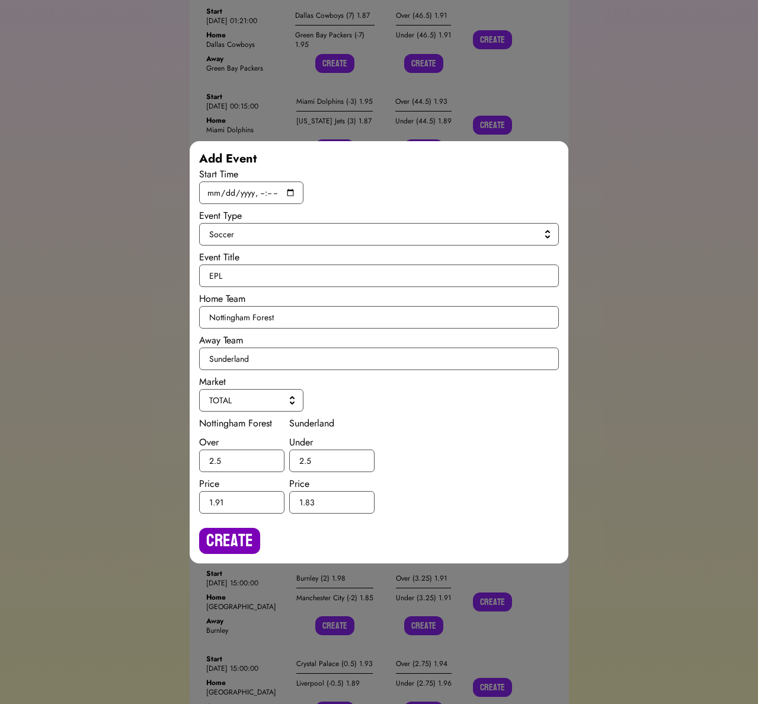
click at [256, 539] on button "Create" at bounding box center [229, 541] width 61 height 26
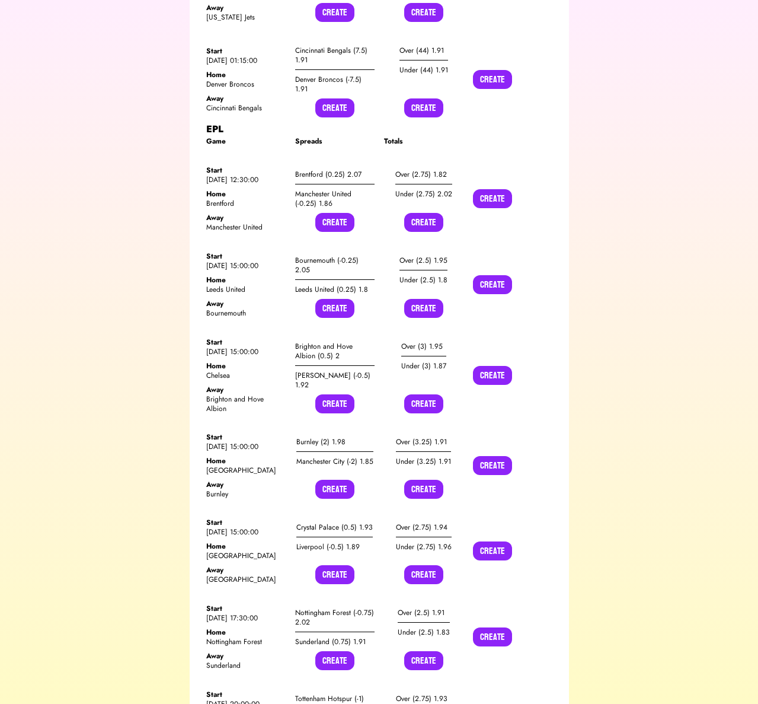
scroll to position [14267, 0]
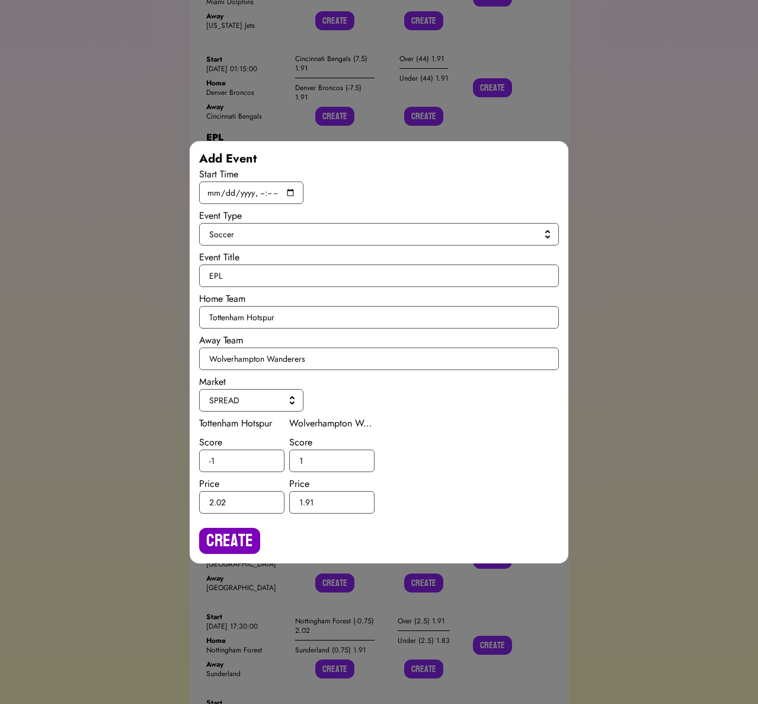
click at [245, 547] on button "Create" at bounding box center [229, 541] width 61 height 26
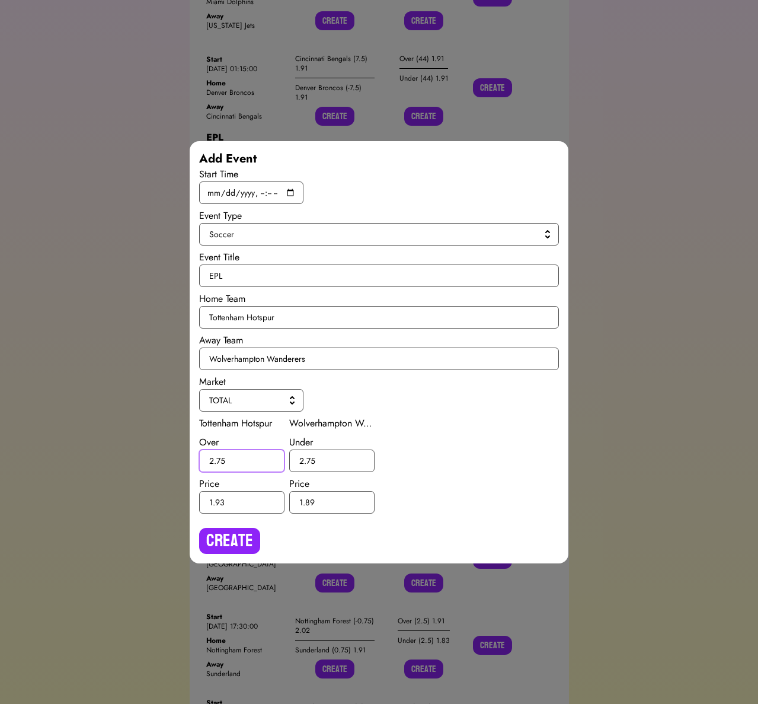
click at [222, 462] on input "2.75" at bounding box center [241, 460] width 85 height 23
type input "2.5"
click at [312, 459] on input "2.75" at bounding box center [331, 460] width 85 height 23
type input "2.5"
click at [254, 529] on button "Create" at bounding box center [229, 541] width 61 height 26
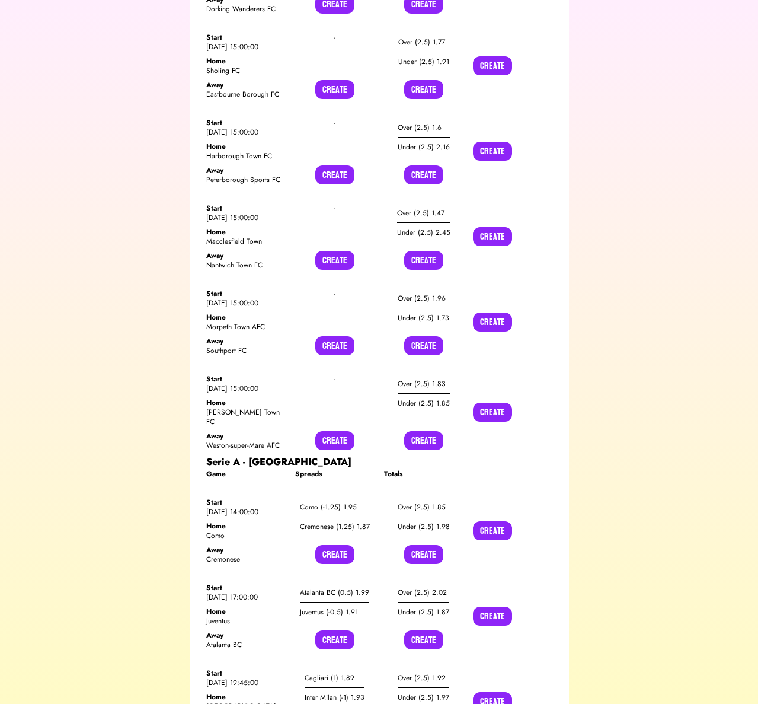
scroll to position [16106, 0]
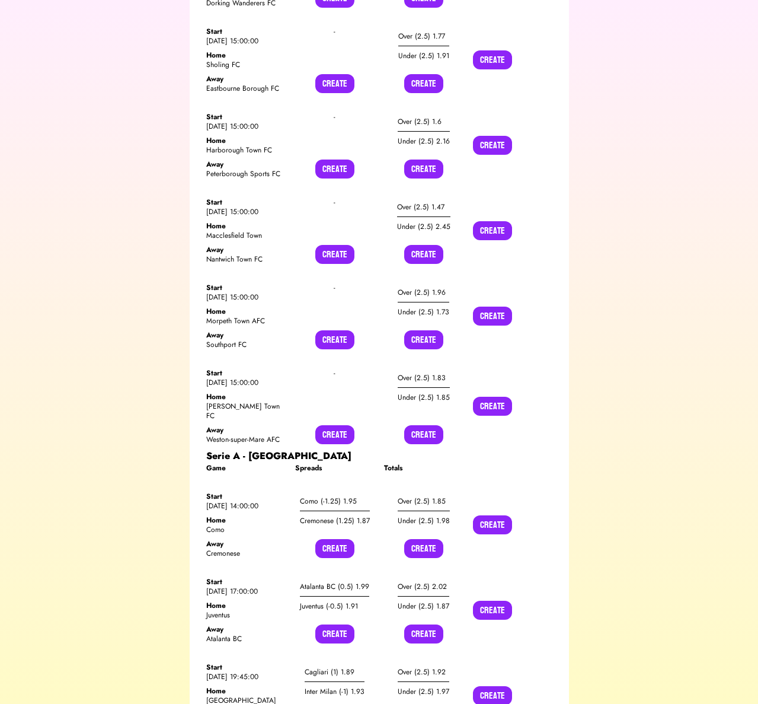
click at [328, 539] on button "Create" at bounding box center [334, 548] width 39 height 19
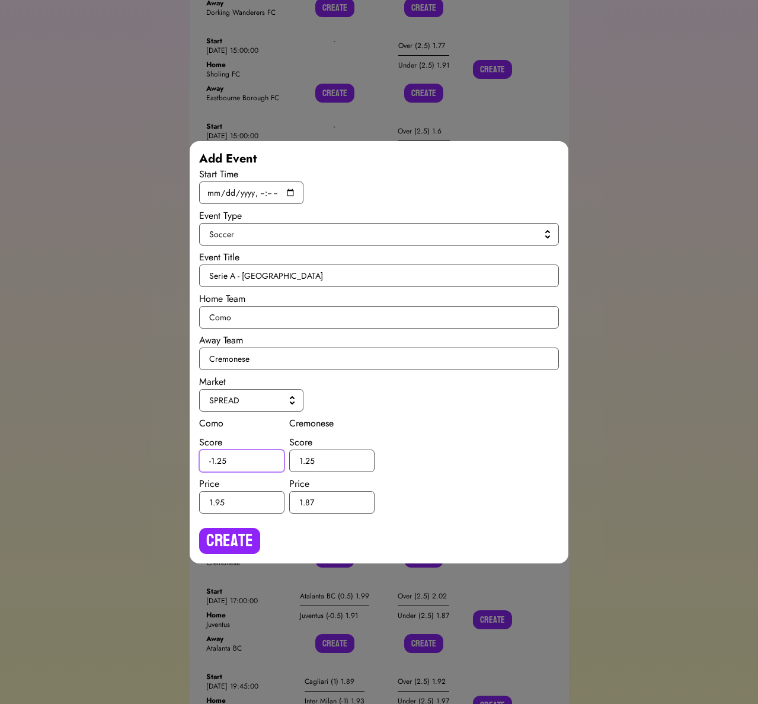
click at [221, 460] on input "-1.25" at bounding box center [241, 460] width 85 height 23
type input "-1.5"
click at [308, 459] on input "1.25" at bounding box center [331, 460] width 85 height 23
type input "1.5"
click at [228, 529] on button "Create" at bounding box center [229, 541] width 61 height 26
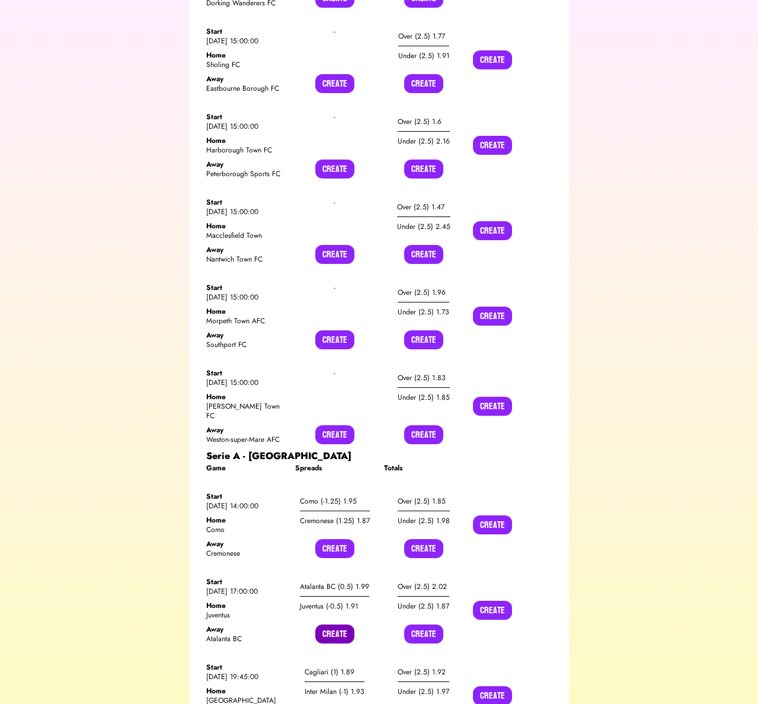
click at [330, 624] on button "Create" at bounding box center [334, 633] width 39 height 19
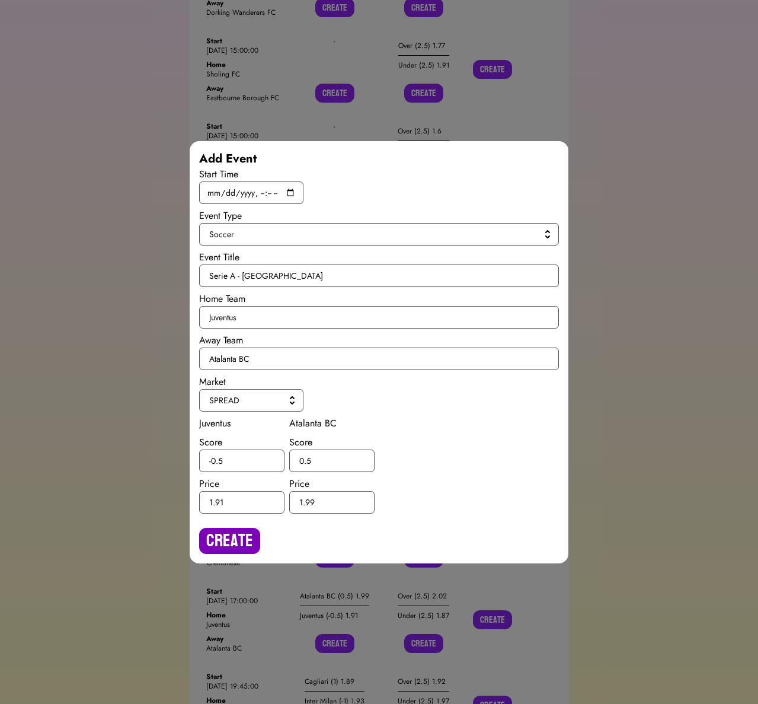
click at [224, 529] on button "Create" at bounding box center [229, 541] width 61 height 26
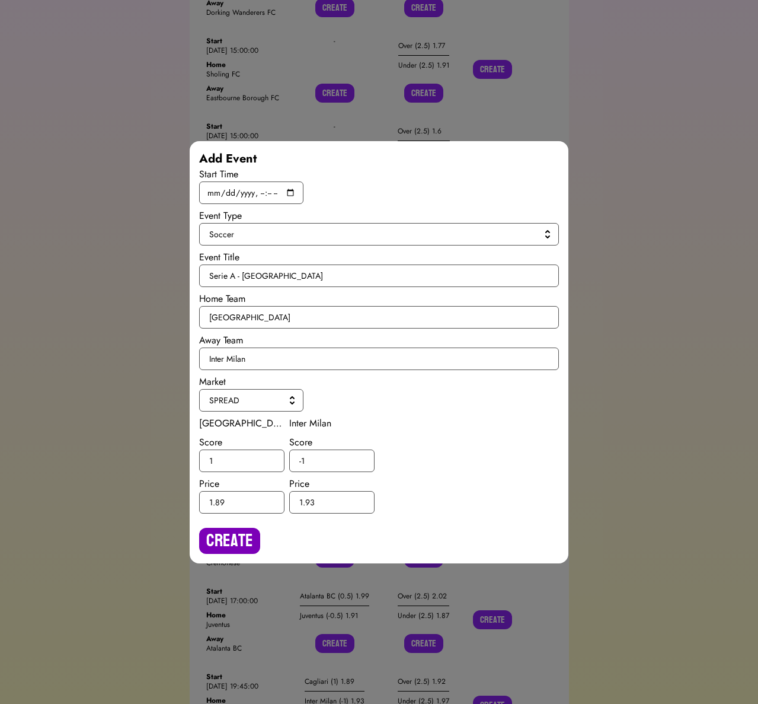
click at [223, 534] on button "Create" at bounding box center [229, 541] width 61 height 26
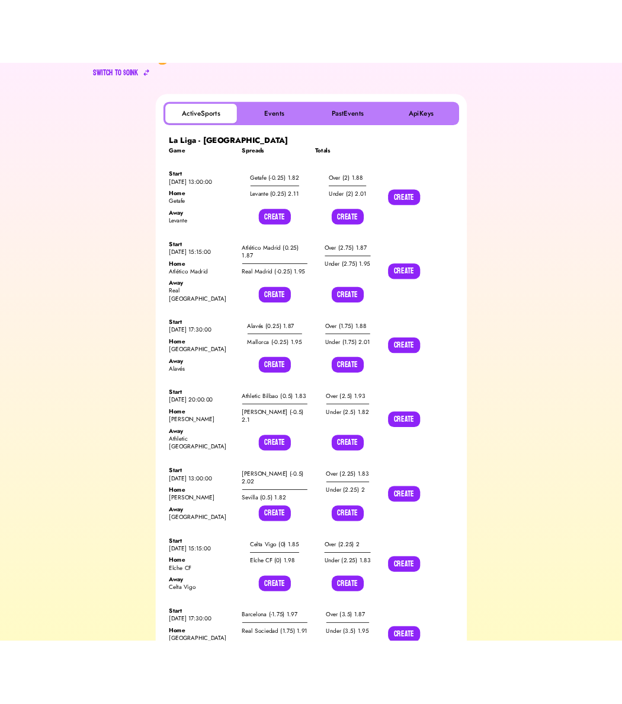
scroll to position [0, 0]
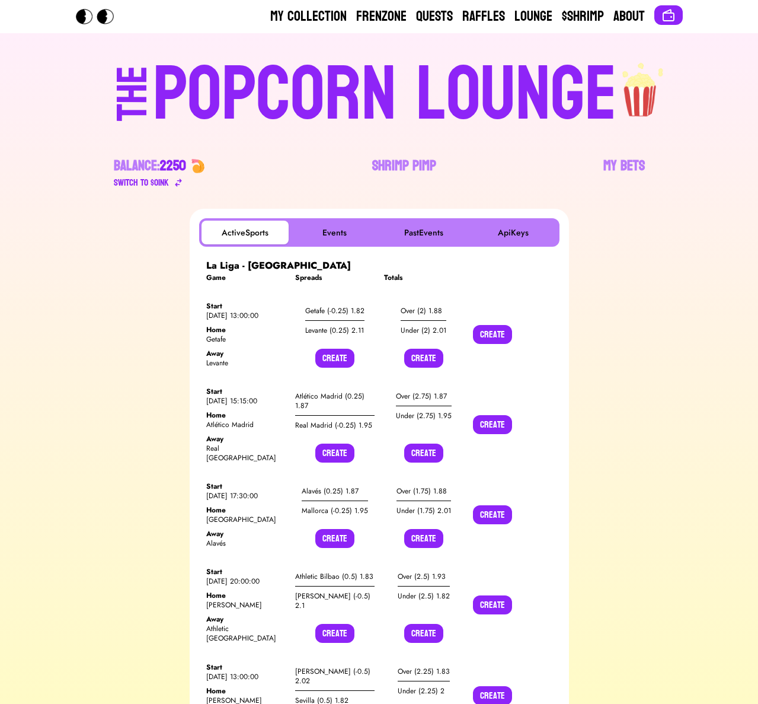
click at [183, 90] on div "POPCORN LOUNGE" at bounding box center [385, 95] width 464 height 76
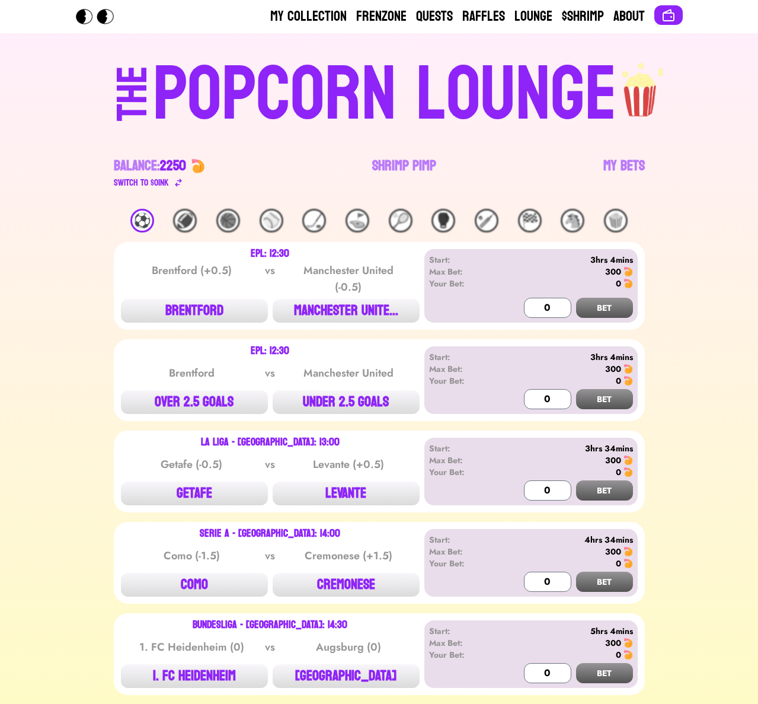
click at [145, 222] on div "⚽️" at bounding box center [142, 221] width 24 height 24
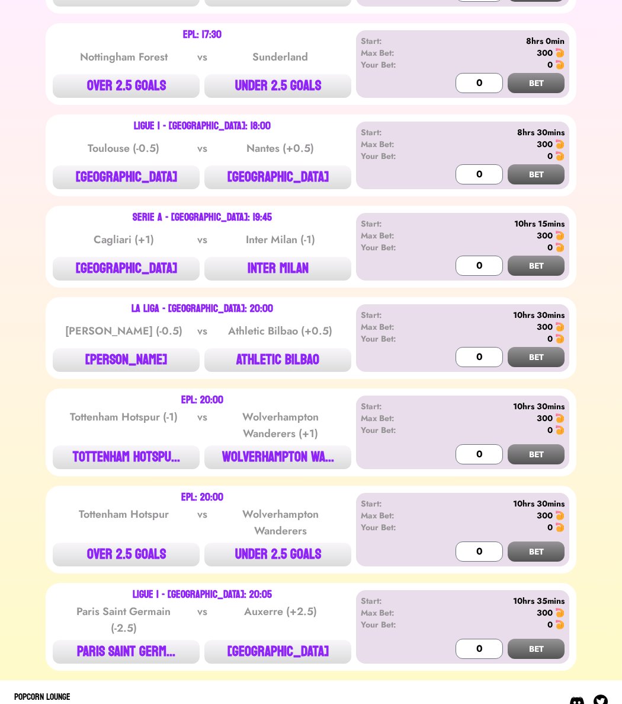
scroll to position [2292, 0]
